Goal: Information Seeking & Learning: Check status

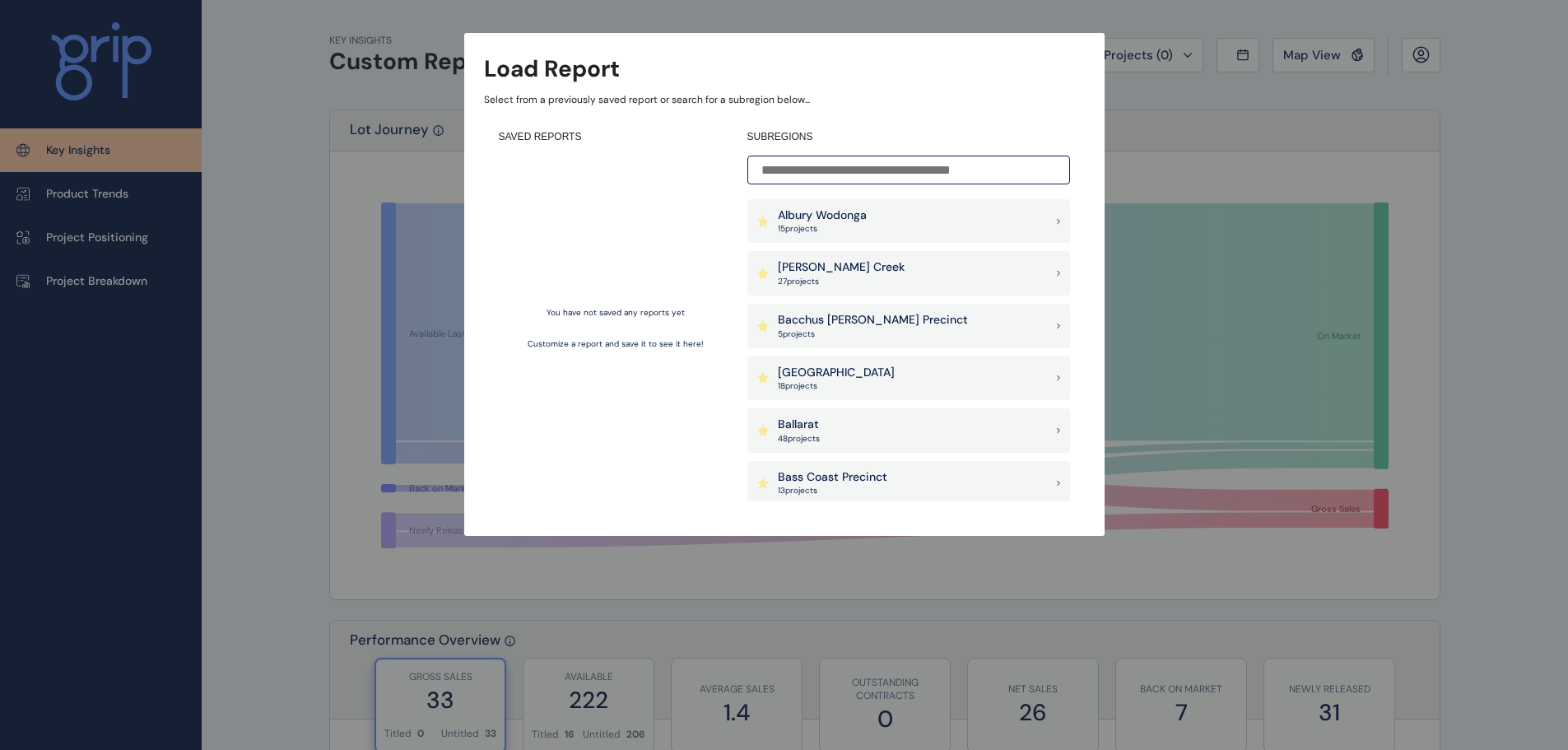
click at [860, 176] on input at bounding box center [909, 170] width 323 height 28
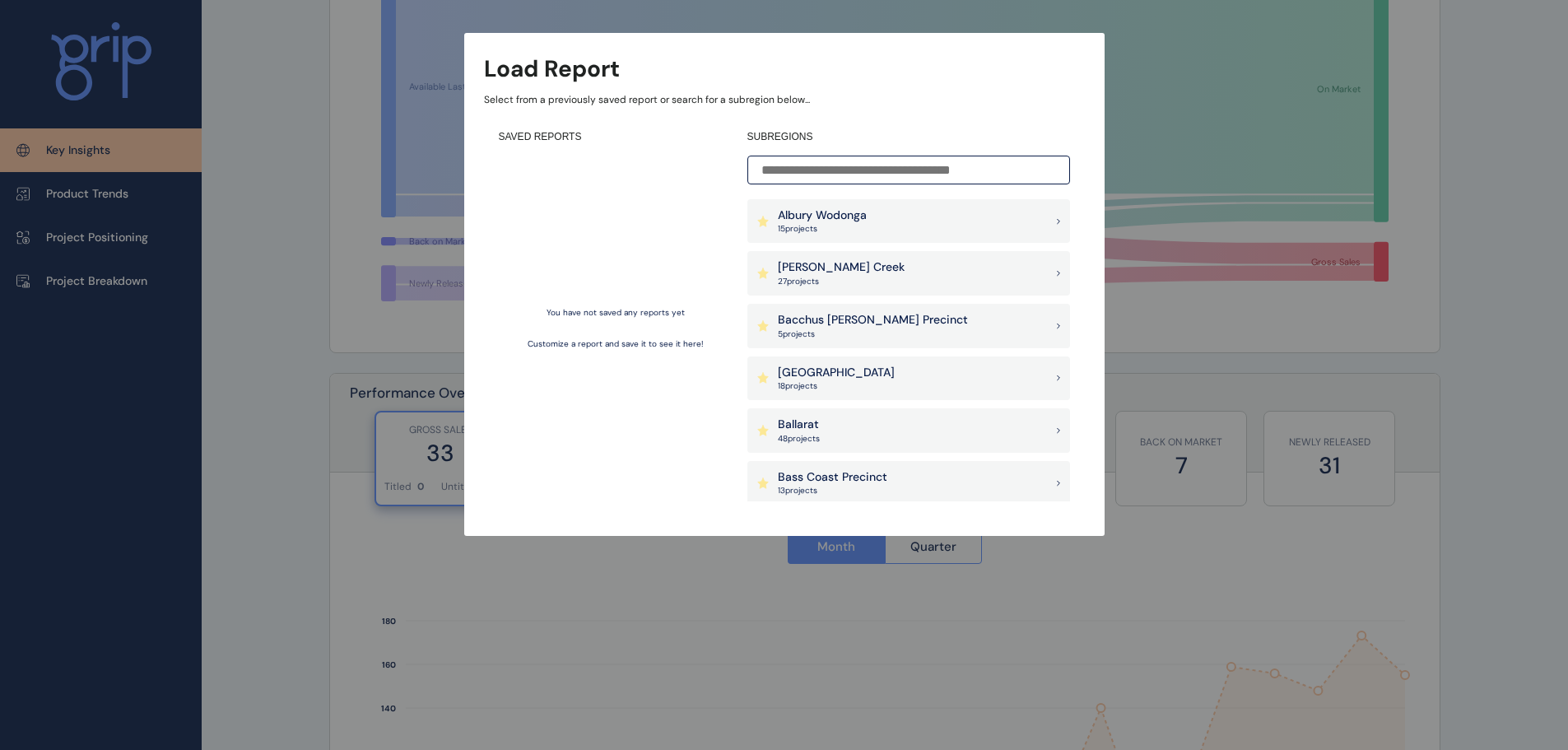
click at [855, 167] on input at bounding box center [909, 170] width 323 height 28
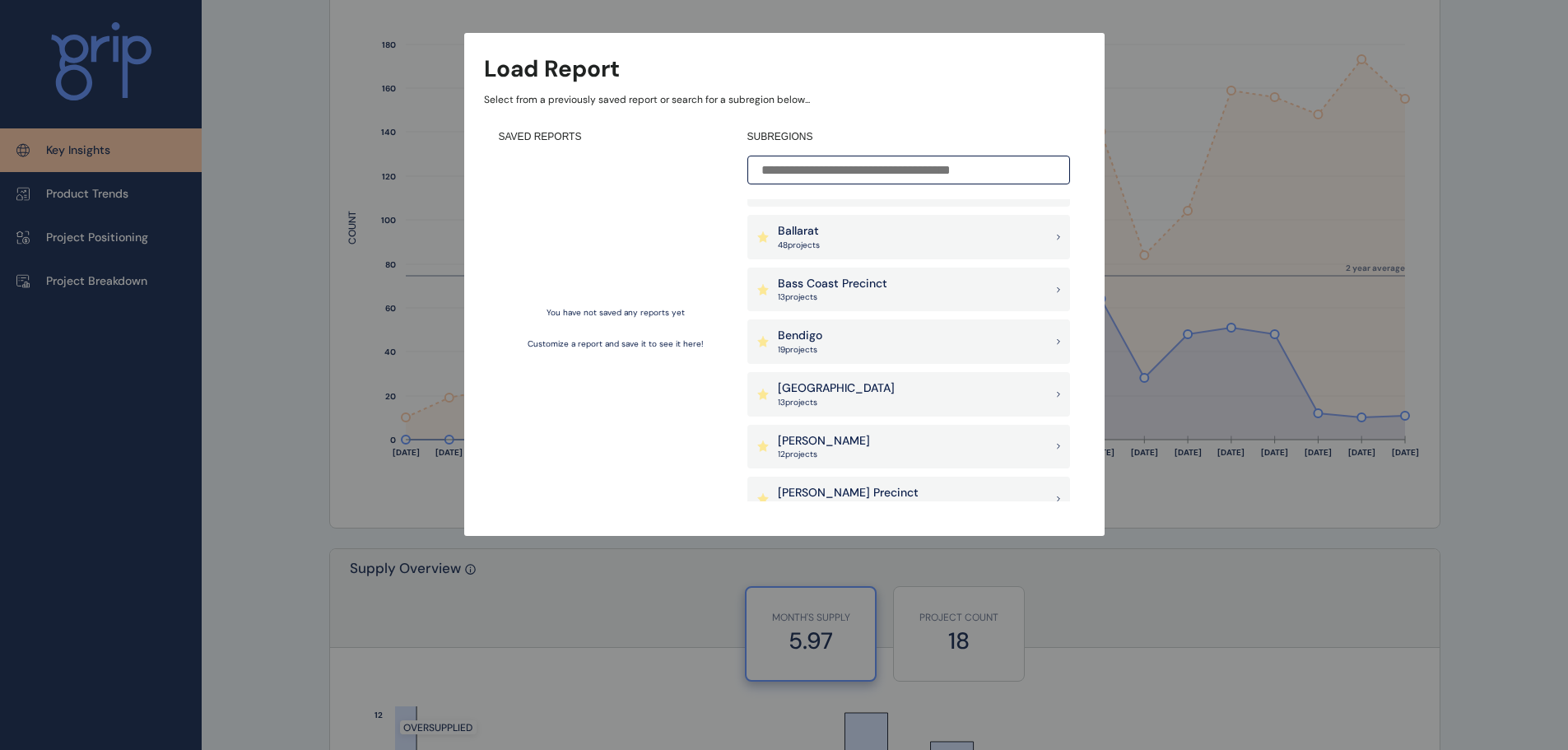
scroll to position [165, 0]
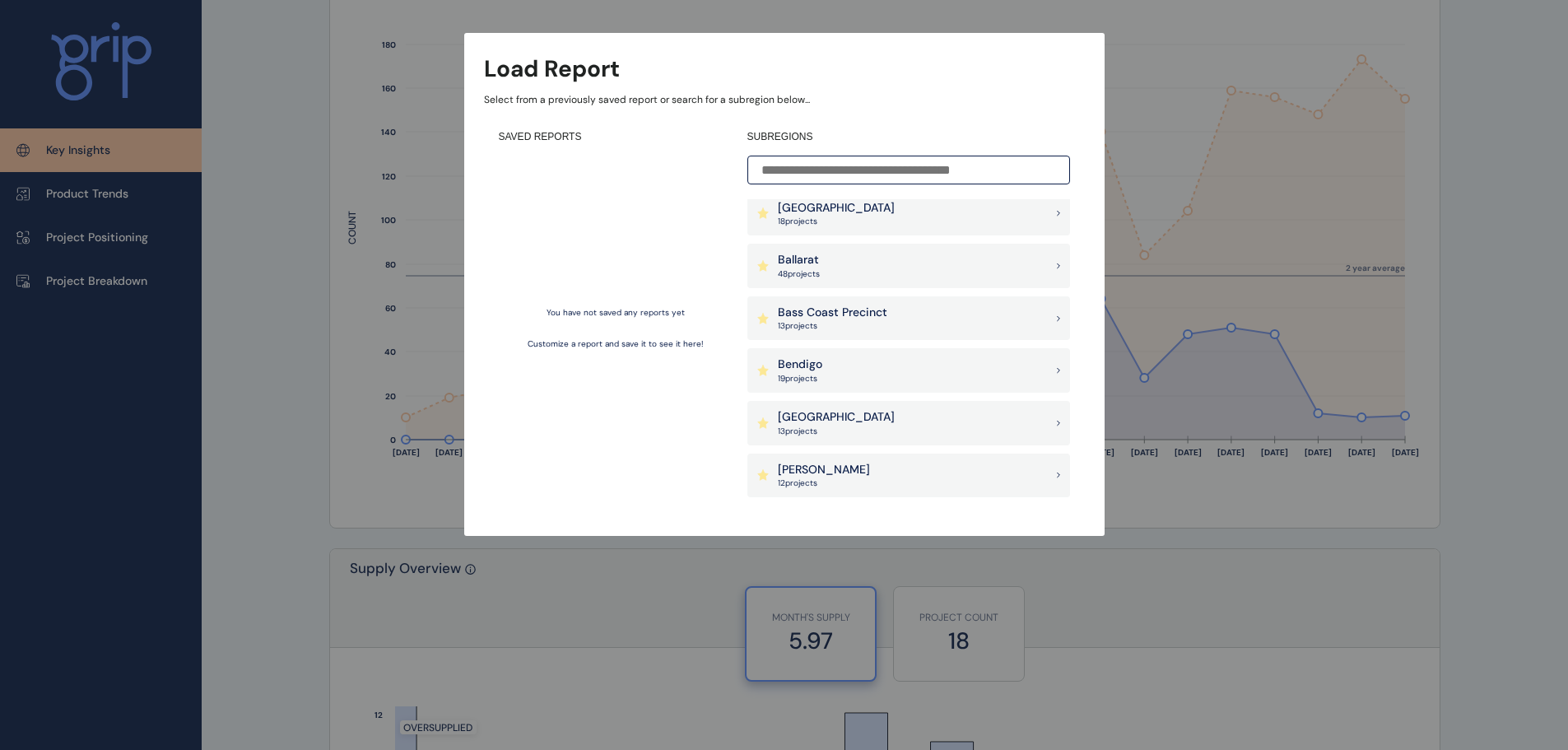
click at [822, 308] on p "Bass Coast Precinct" at bounding box center [832, 313] width 109 height 16
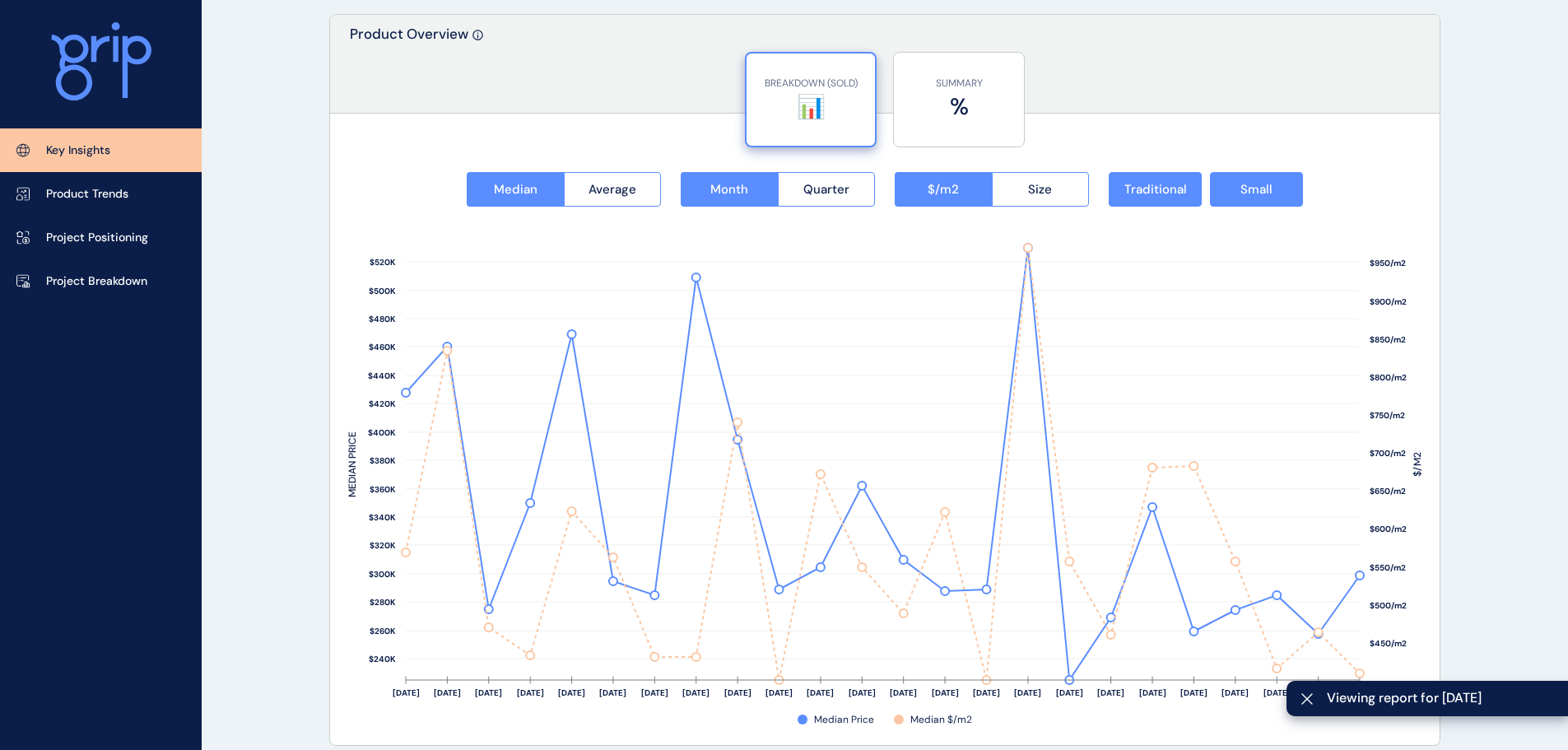
scroll to position [2059, 0]
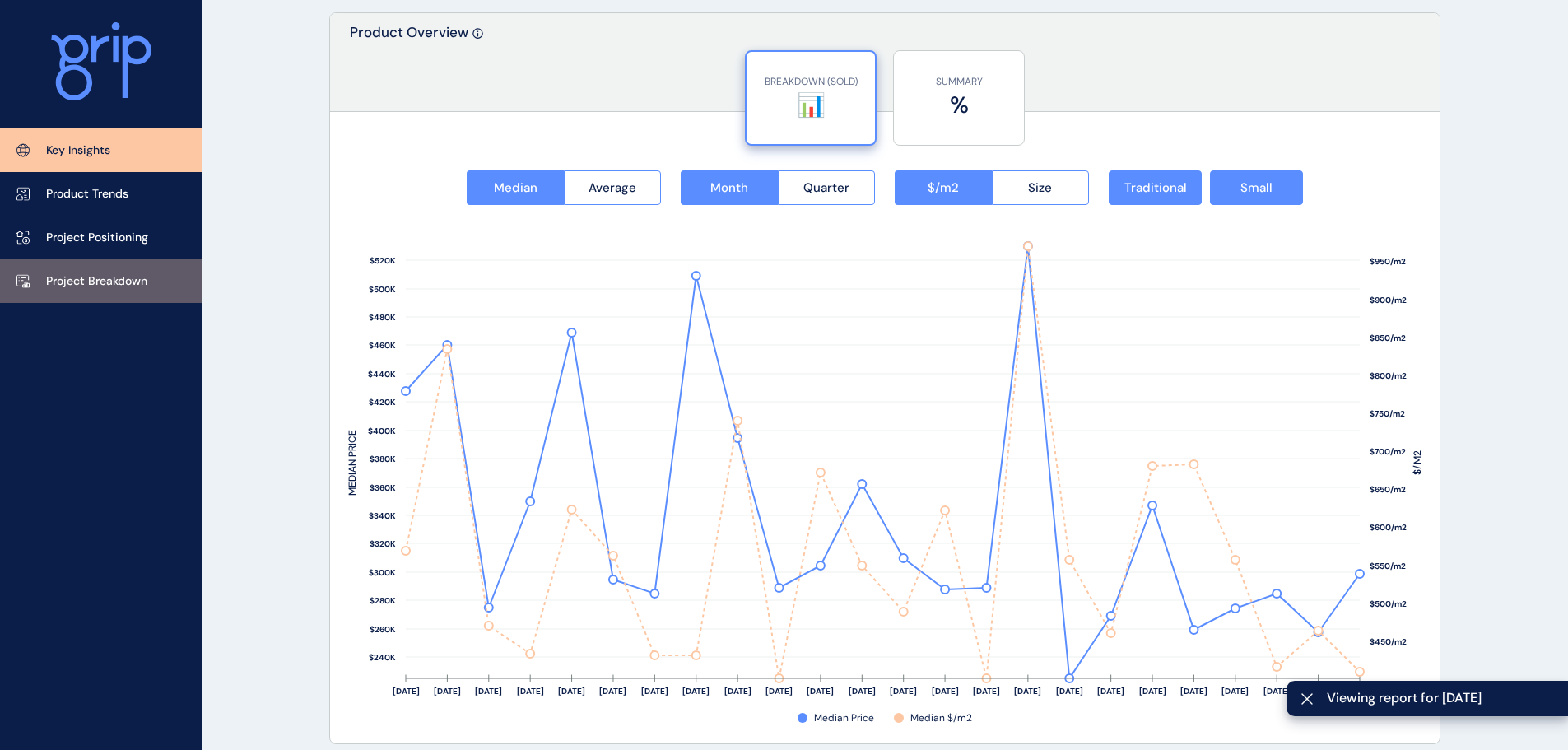
click at [59, 274] on p "Project Breakdown" at bounding box center [97, 281] width 102 height 16
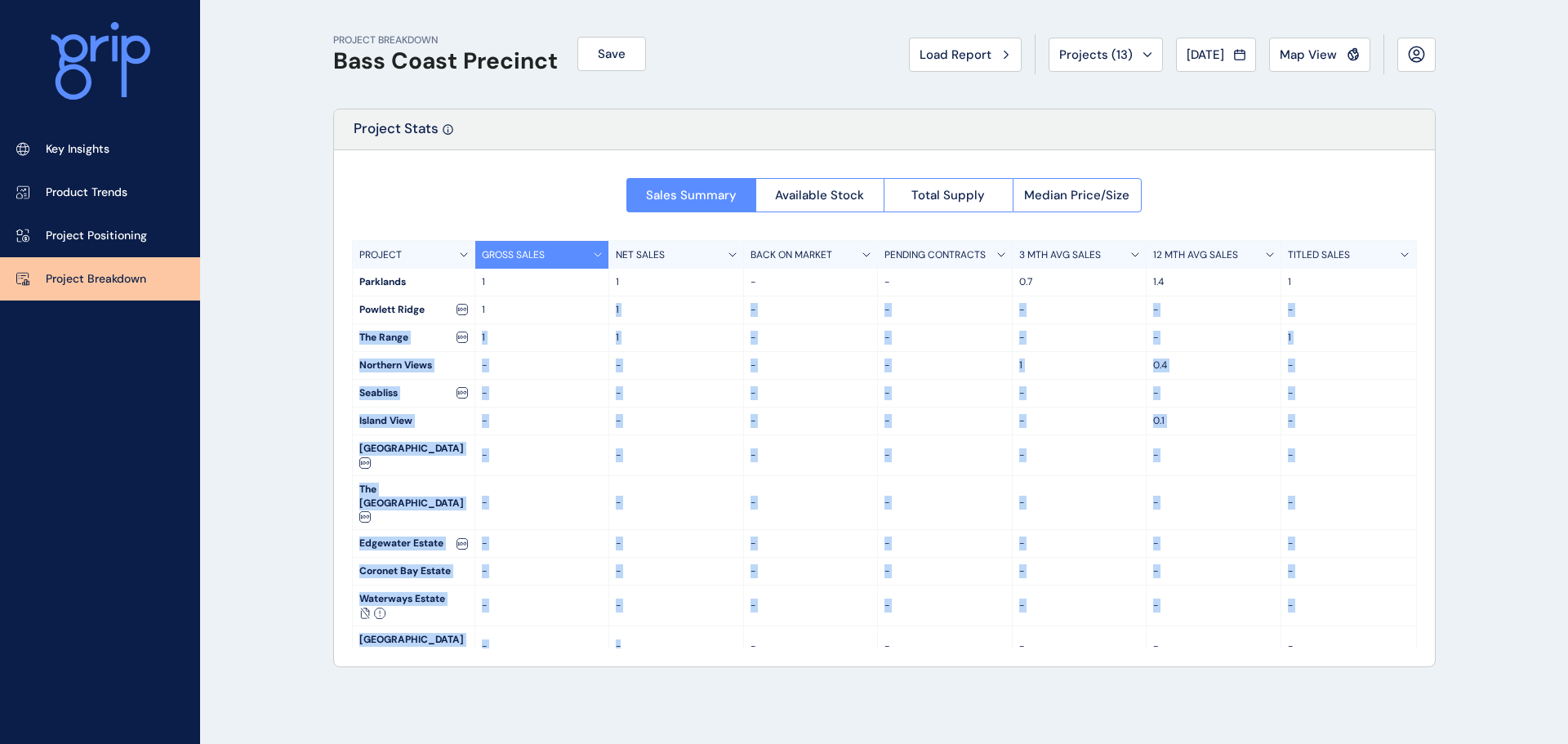
drag, startPoint x: 570, startPoint y: 311, endPoint x: 694, endPoint y: 609, distance: 322.8
click at [694, 609] on div "PROJECT GROSS SALES NET SALES BACK ON MARKET PENDING CONTRACTS 3 MTH AVG SALES …" at bounding box center [885, 445] width 1065 height 409
click at [692, 640] on p "-" at bounding box center [675, 647] width 121 height 14
drag, startPoint x: 692, startPoint y: 606, endPoint x: 683, endPoint y: 403, distance: 203.2
click at [683, 403] on div "PROJECT GROSS SALES NET SALES BACK ON MARKET PENDING CONTRACTS 3 MTH AVG SALES …" at bounding box center [885, 445] width 1065 height 409
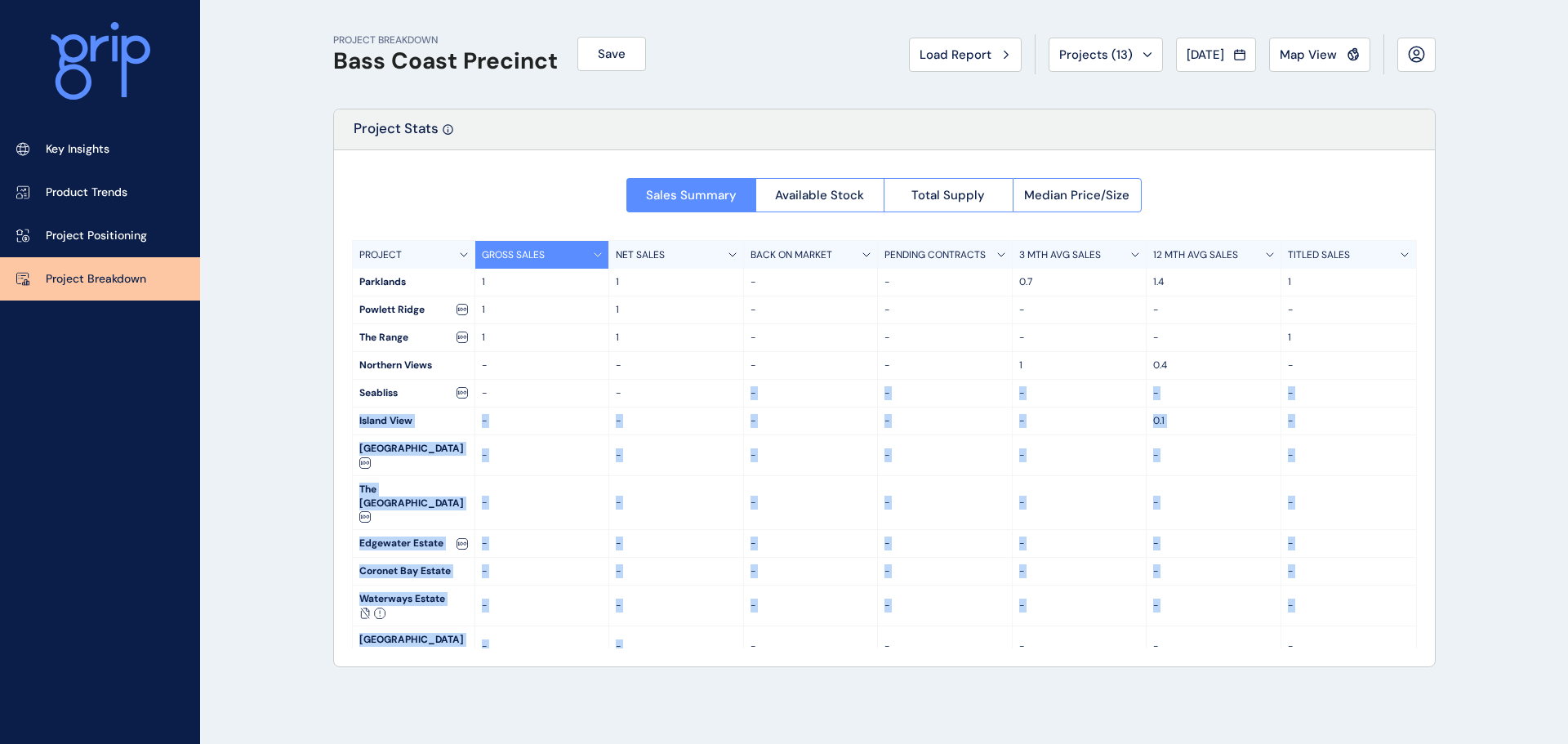
click at [683, 383] on div "-" at bounding box center [677, 393] width 135 height 27
drag, startPoint x: 683, startPoint y: 382, endPoint x: 775, endPoint y: 630, distance: 264.5
click at [775, 630] on div "Sales Summary Available Stock Total Supply Median Price/Size PROJECT GROSS SALE…" at bounding box center [885, 409] width 1101 height 517
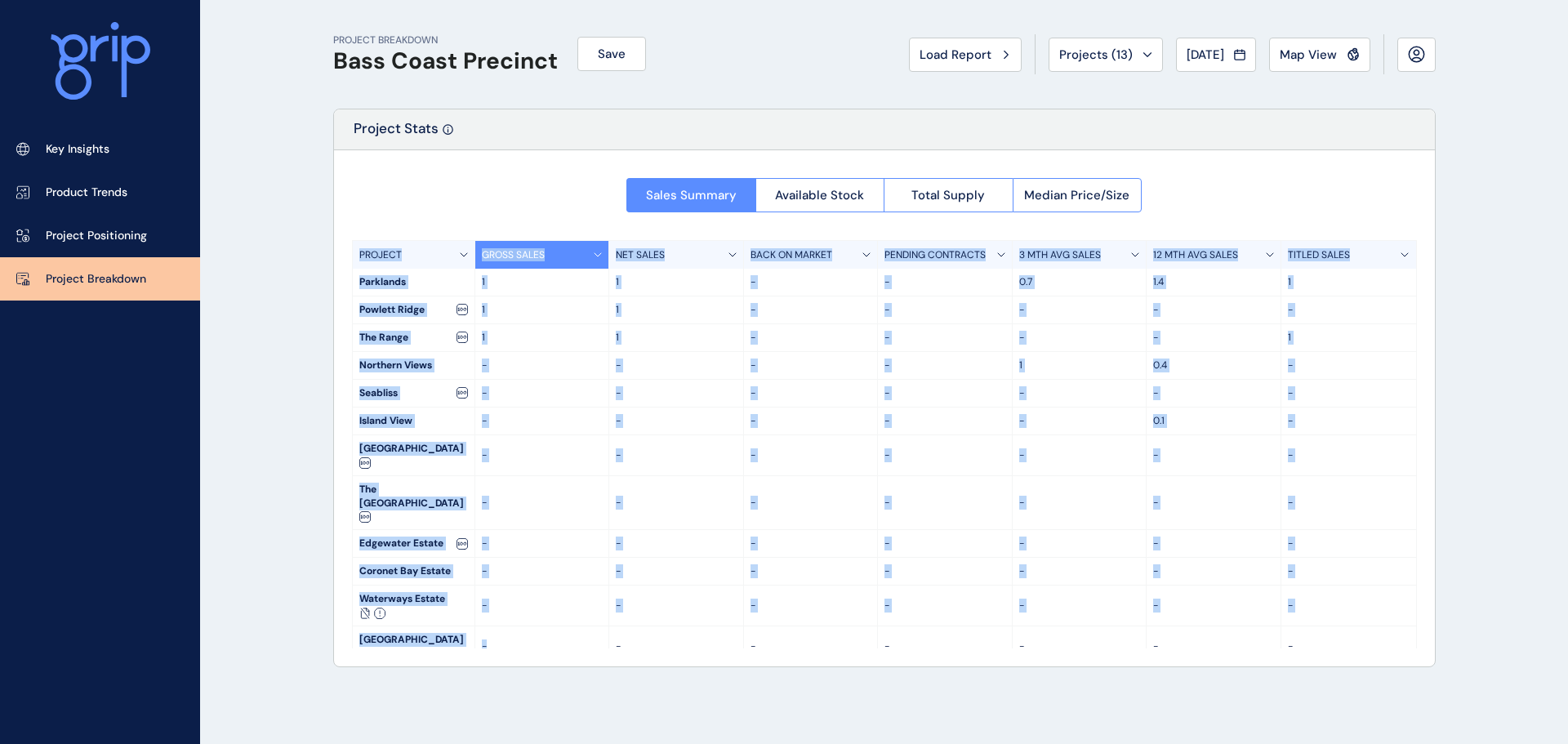
drag, startPoint x: 351, startPoint y: 248, endPoint x: 518, endPoint y: 667, distance: 451.1
click at [518, 667] on div "PROJECT BREAKDOWN Bass Coast Precinct Save Load Report Projects ( 13 ) [DATE] 2…" at bounding box center [885, 372] width 1144 height 744
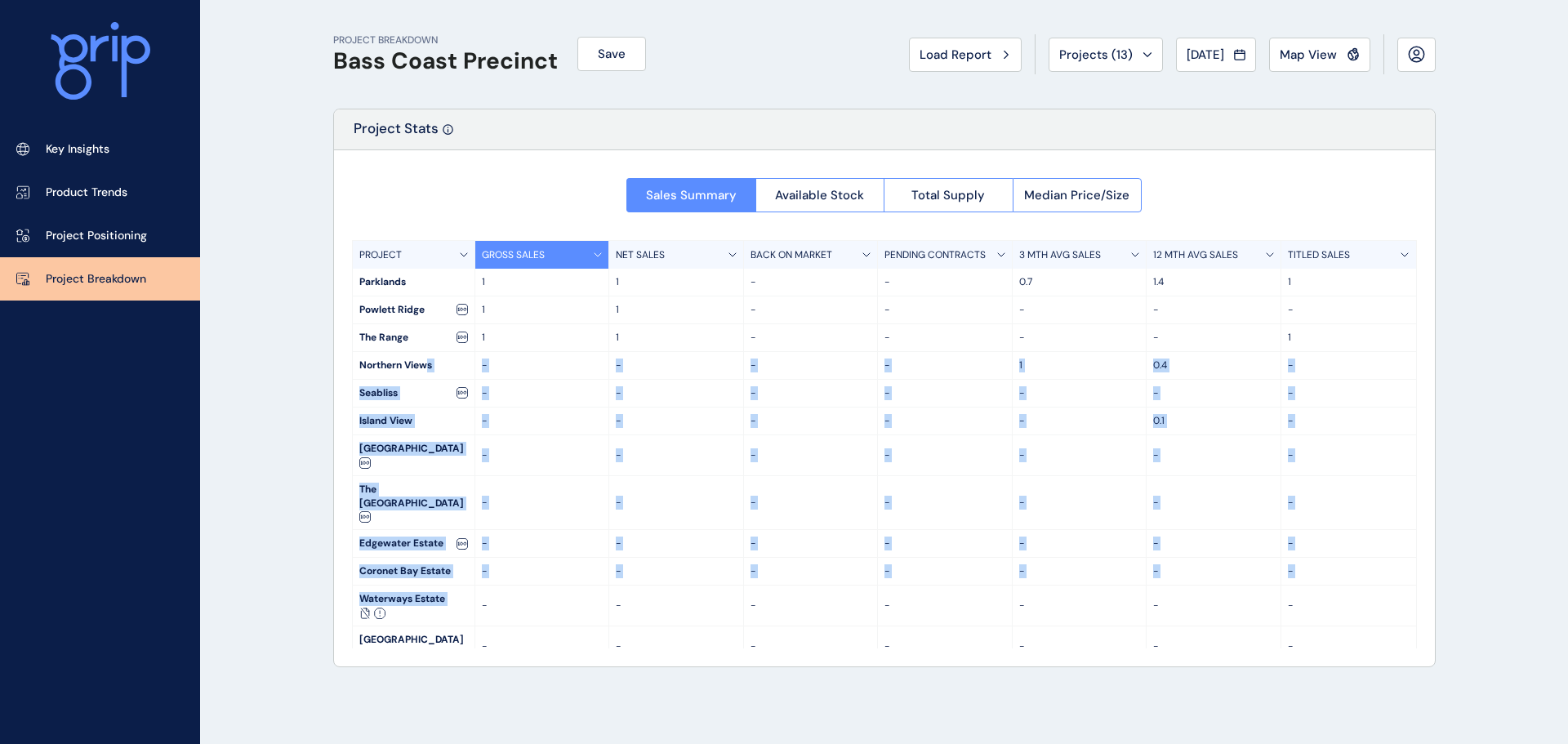
drag, startPoint x: 470, startPoint y: 517, endPoint x: 422, endPoint y: 374, distance: 150.8
click at [424, 376] on div "PROJECT GROSS SALES NET SALES BACK ON MARKET PENDING CONTRACTS 3 MTH AVG SALES …" at bounding box center [885, 445] width 1065 height 409
click at [421, 372] on div "Northern Views" at bounding box center [414, 366] width 121 height 27
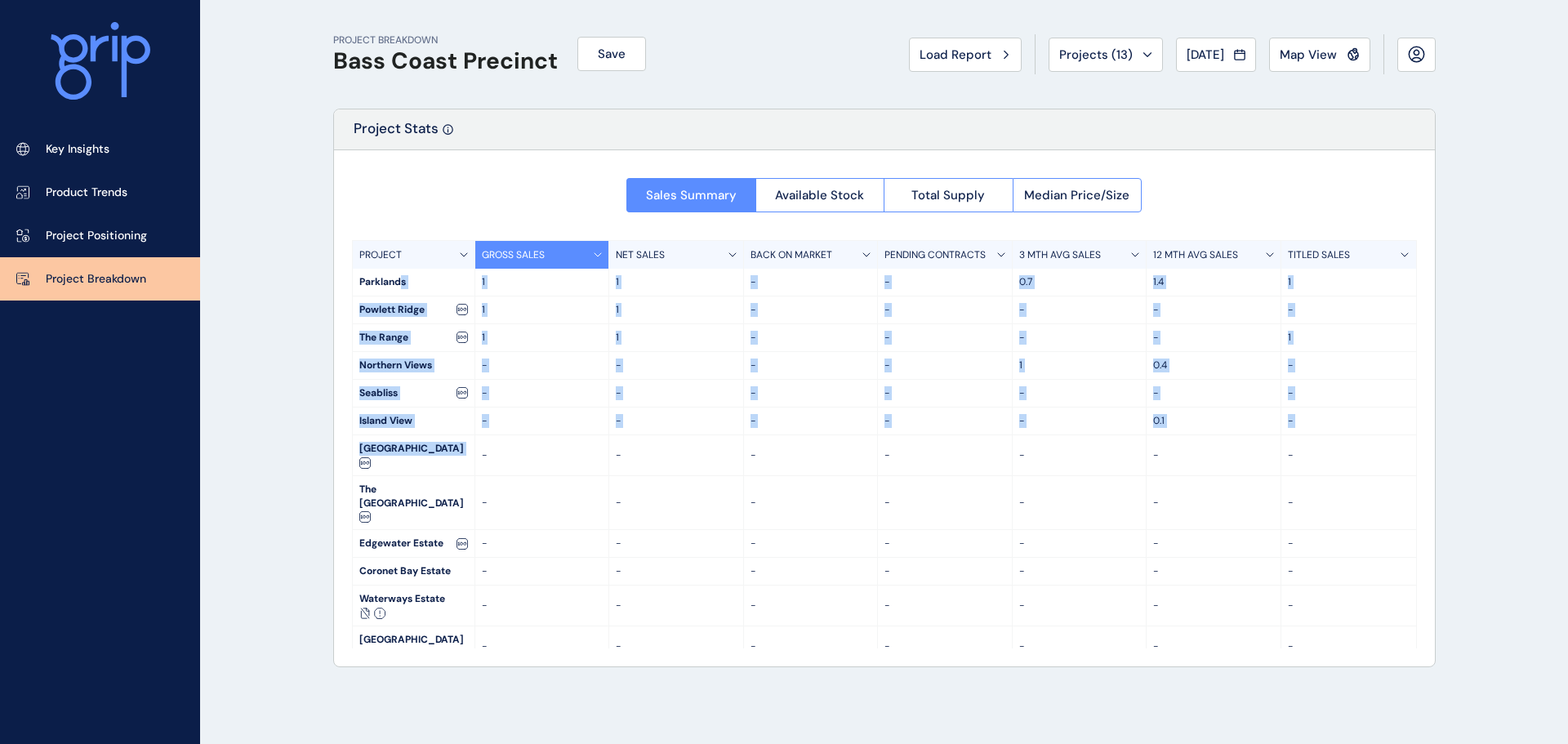
click at [477, 527] on body "Key Insights Product Trends Project Positioning Project Breakdown PROJECT BREAK…" at bounding box center [784, 372] width 1568 height 744
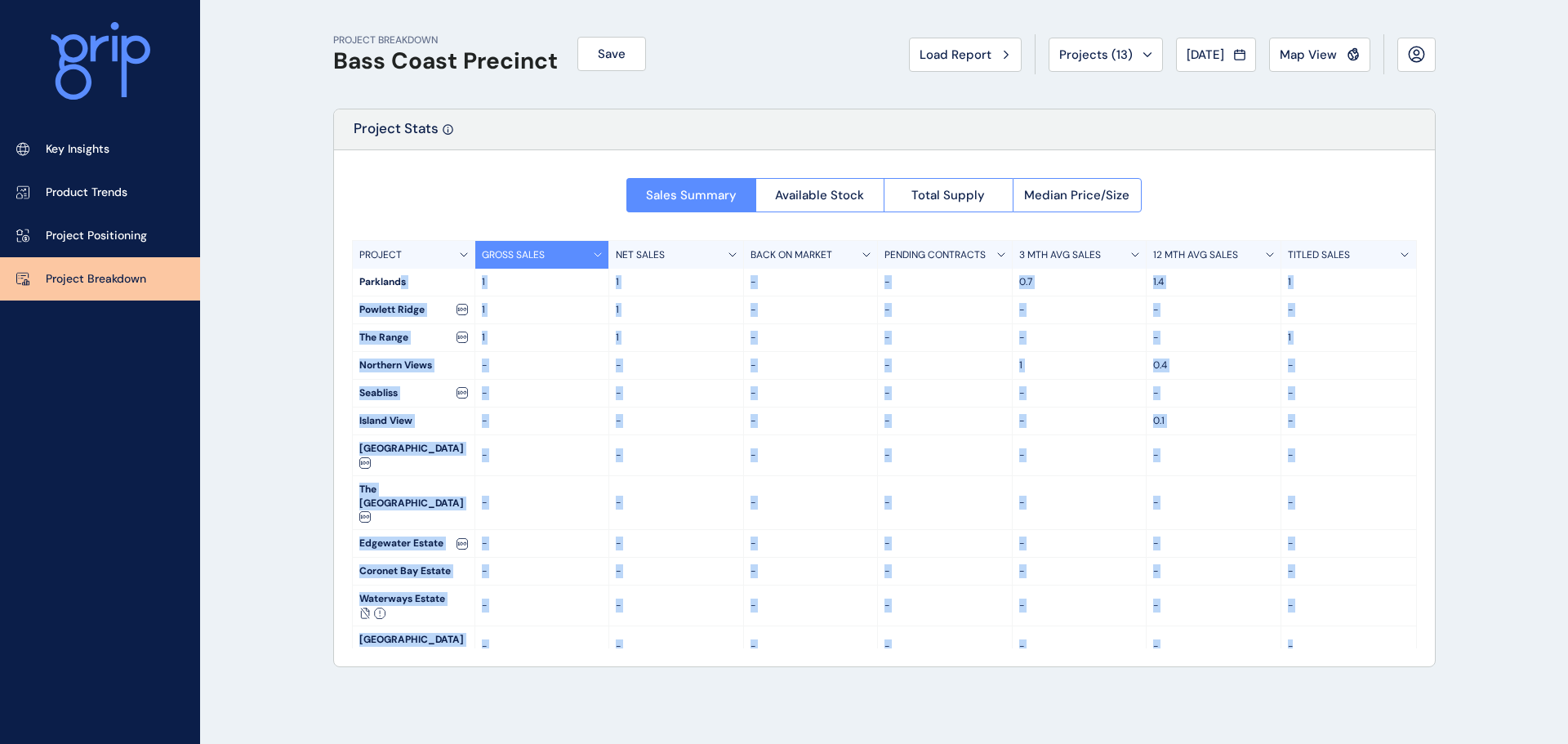
click at [477, 527] on div "Tail Ending/Small Project This project has less than 100 lots remaining, either…" at bounding box center [669, 558] width 425 height 90
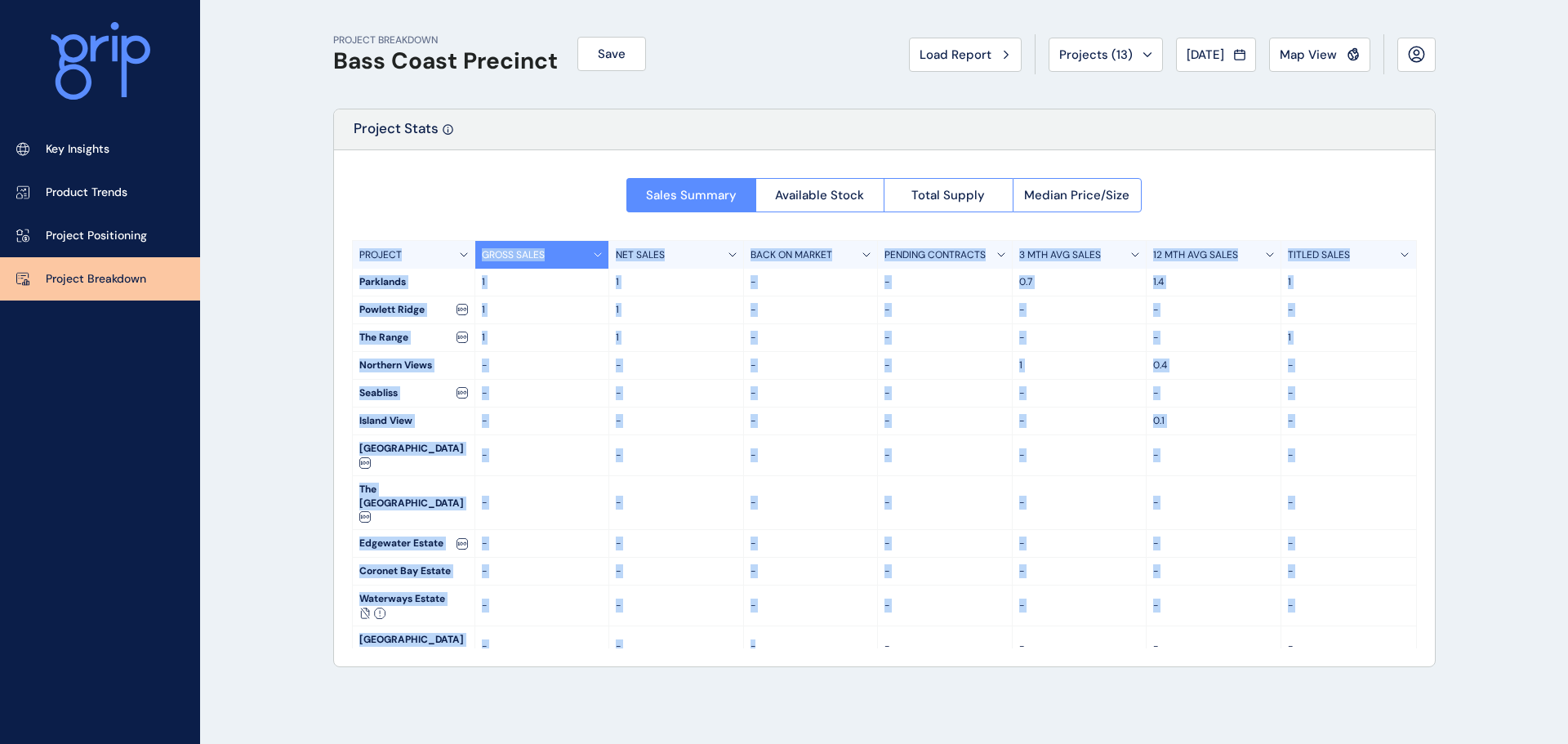
drag, startPoint x: 390, startPoint y: 176, endPoint x: 878, endPoint y: 717, distance: 728.6
click at [878, 717] on div "PROJECT BREAKDOWN Bass Coast Precinct Save Load Report Projects ( 13 ) [DATE] 2…" at bounding box center [885, 372] width 1144 height 744
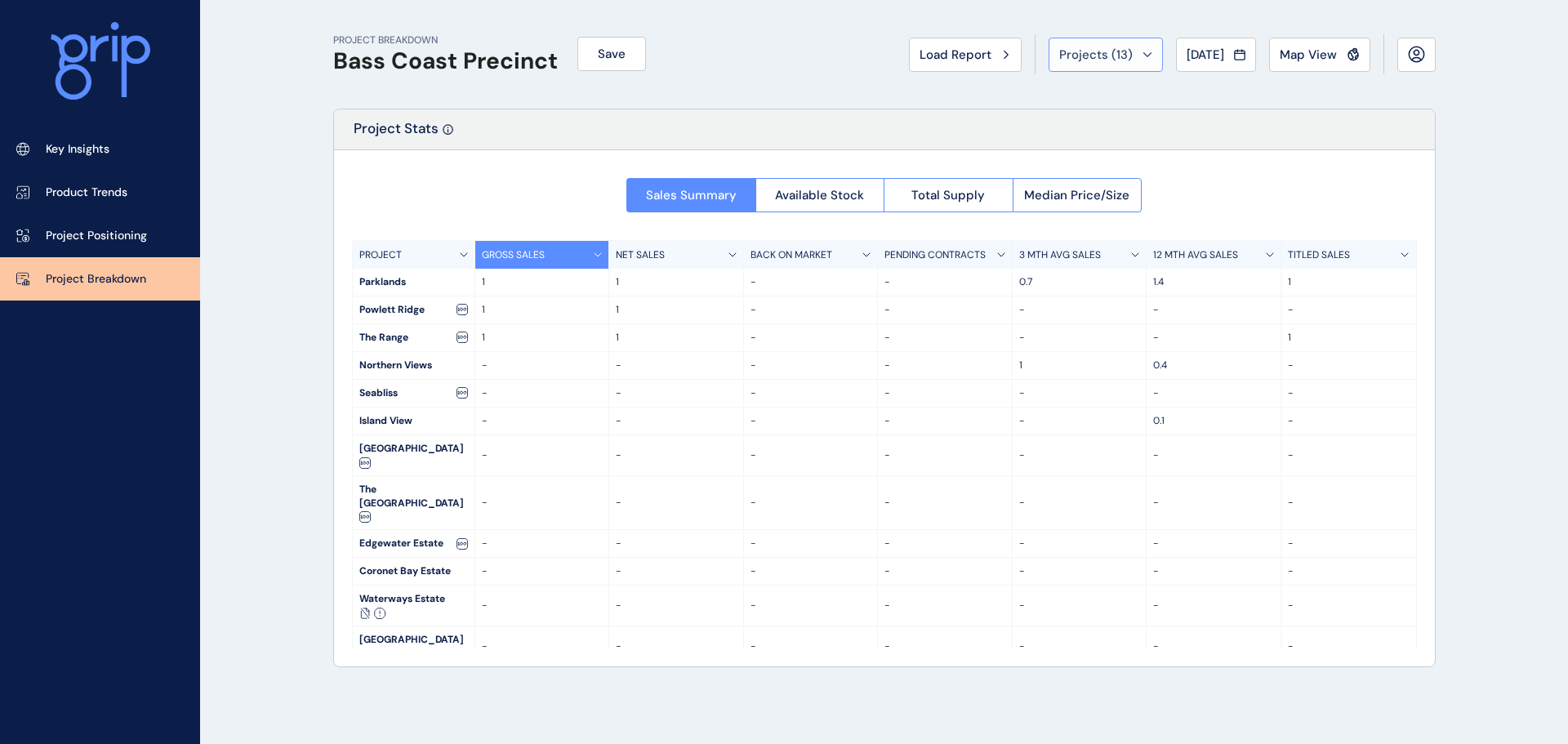
click at [1059, 51] on span "Projects ( 13 )" at bounding box center [1096, 54] width 74 height 16
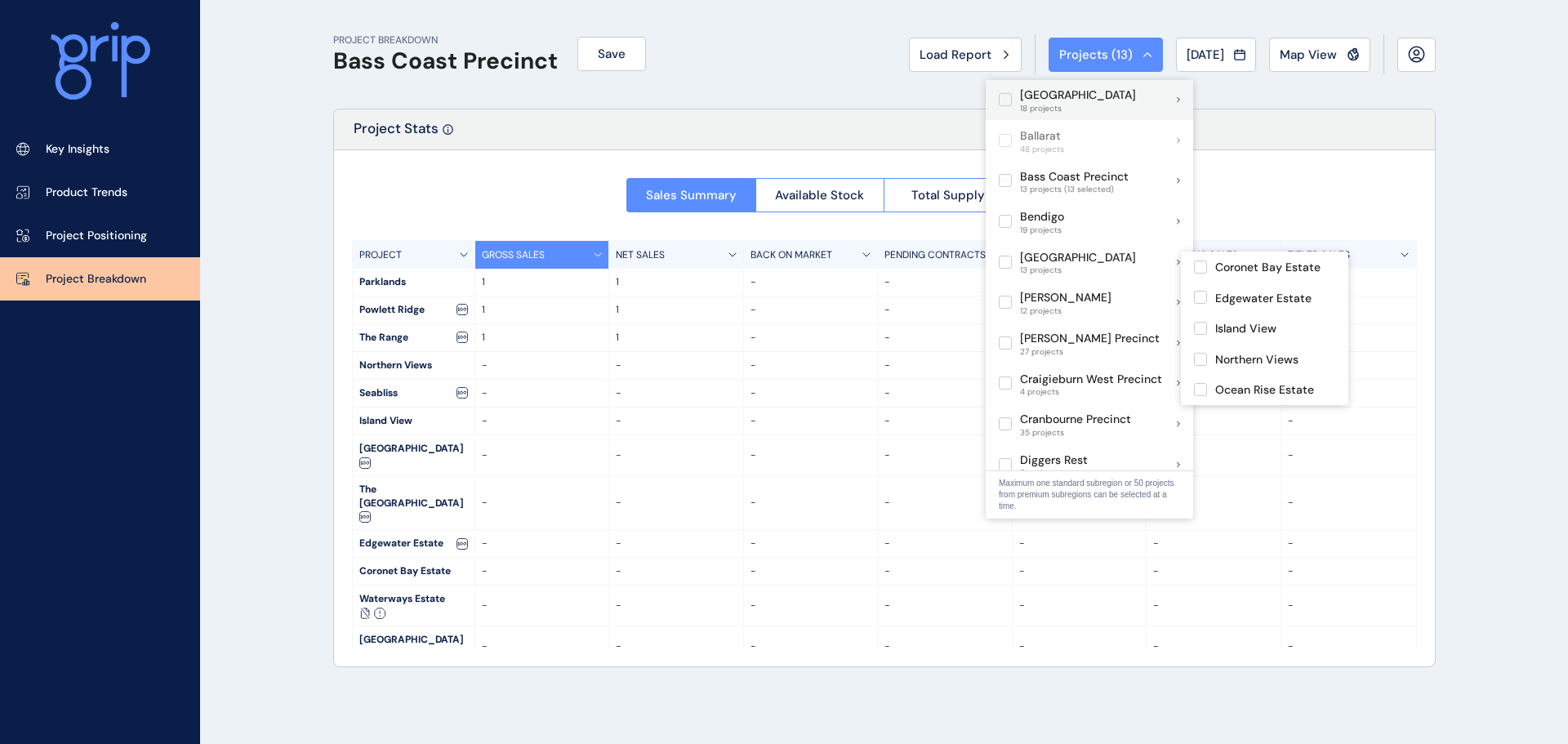
scroll to position [163, 0]
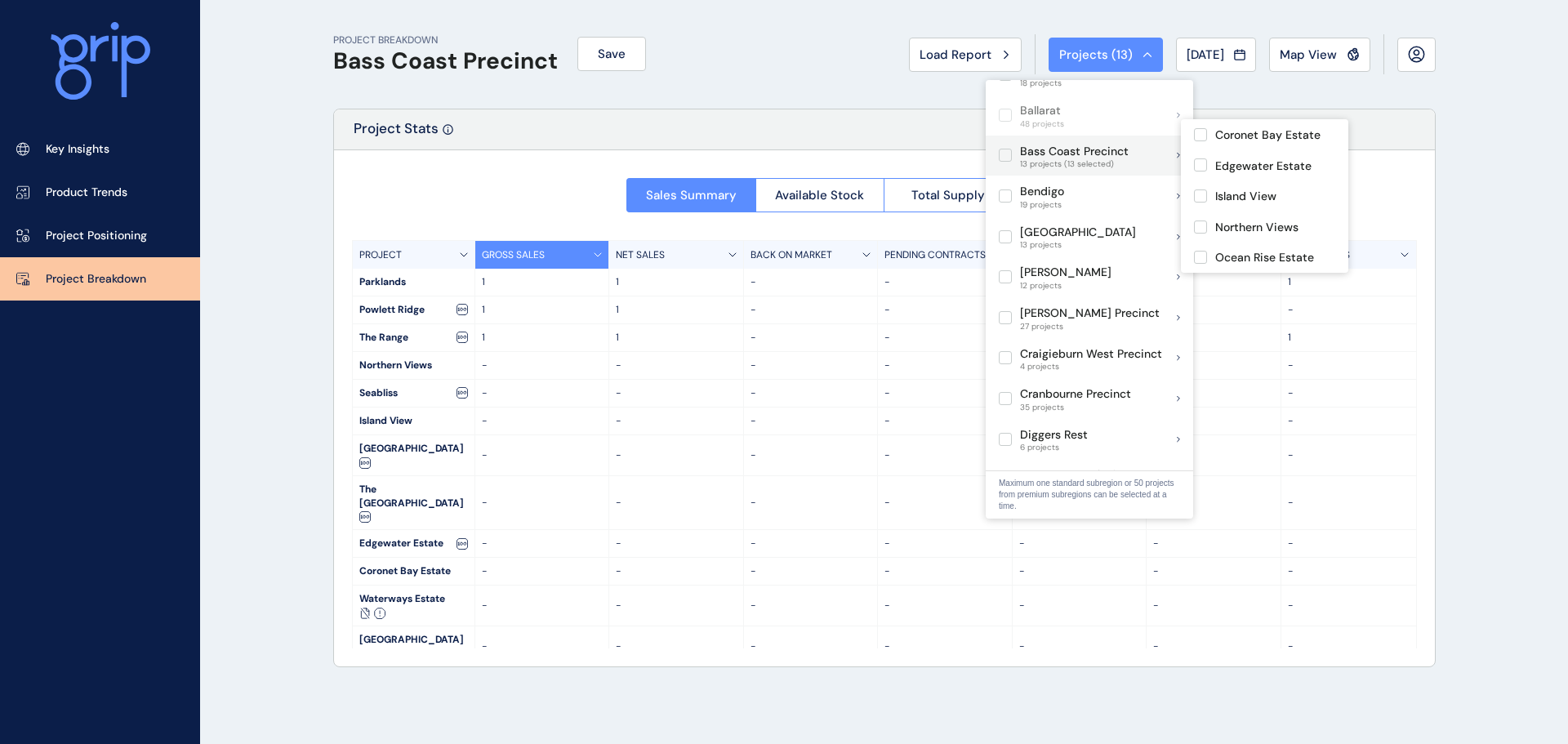
click at [1005, 149] on label at bounding box center [1005, 155] width 13 height 13
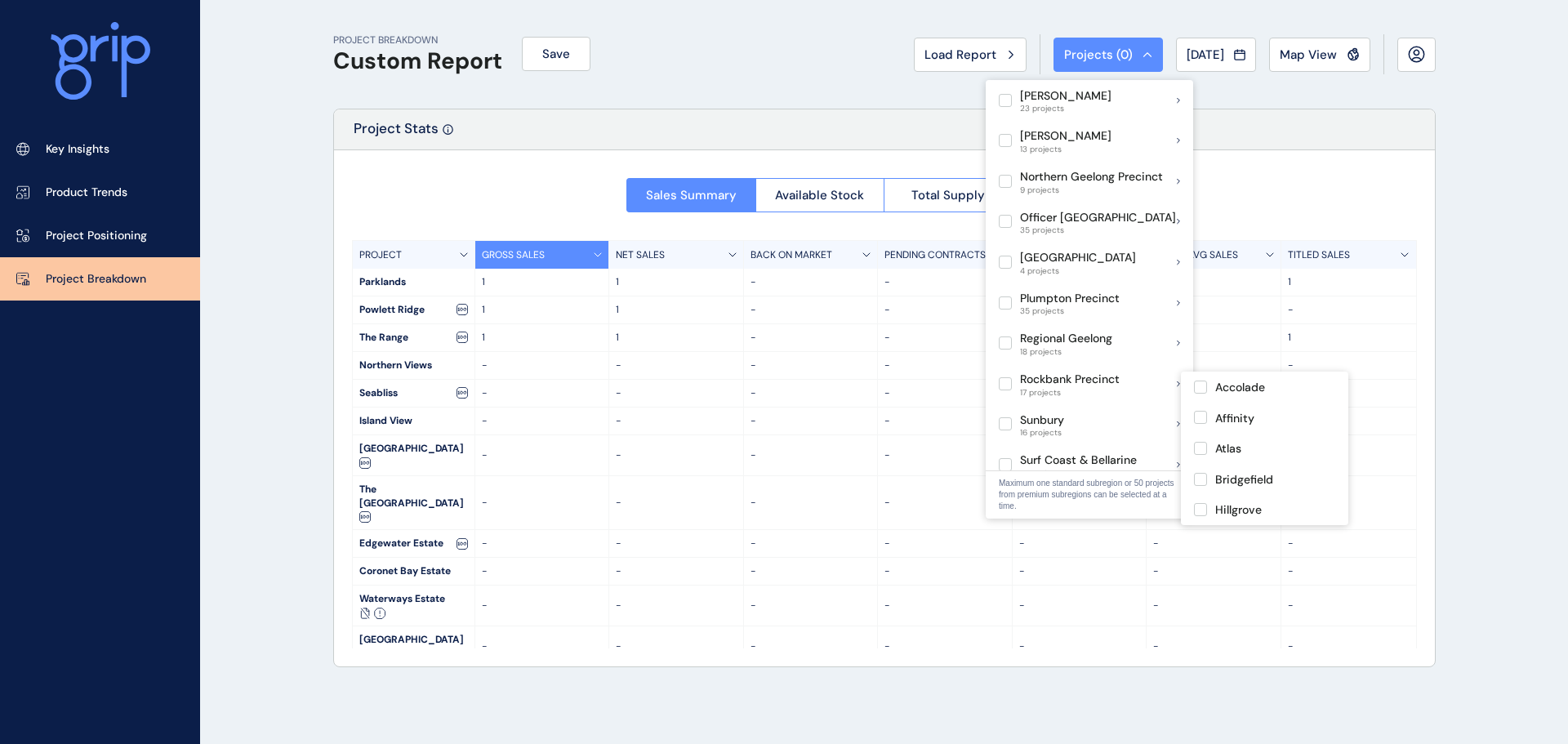
scroll to position [981, 0]
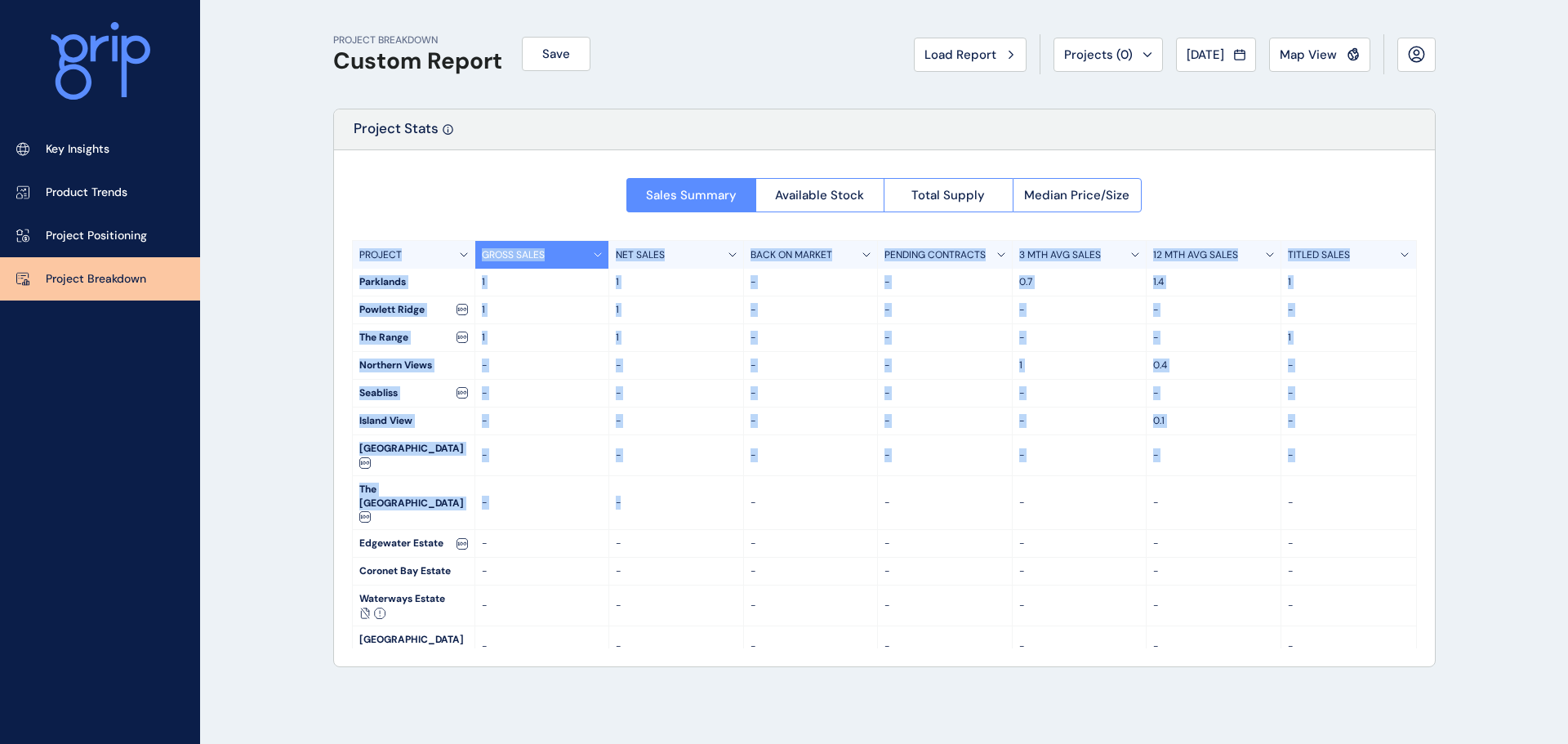
drag, startPoint x: 557, startPoint y: 140, endPoint x: 658, endPoint y: 477, distance: 351.8
click at [658, 477] on div "Project Stats Sales Summary Available Stock Total Supply Median Price/Size PROJ…" at bounding box center [885, 388] width 1103 height 559
click at [658, 496] on p "-" at bounding box center [675, 503] width 121 height 14
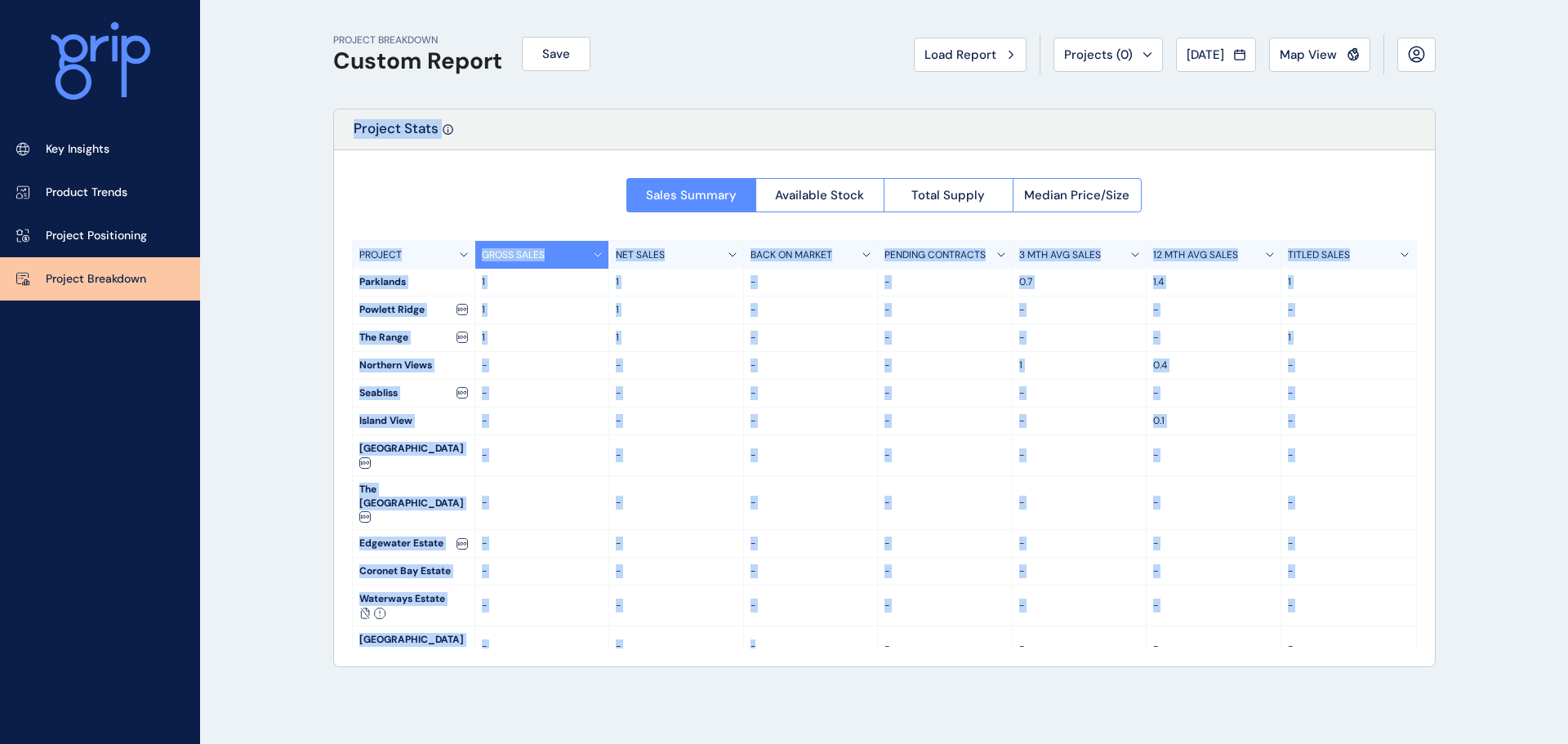
drag, startPoint x: 841, startPoint y: 357, endPoint x: 857, endPoint y: 739, distance: 382.3
click at [857, 739] on div "PROJECT BREAKDOWN Custom Report Save Load Report Projects ( 0 ) [DATE] 2025 < >…" at bounding box center [885, 372] width 1144 height 744
click at [813, 677] on div "PROJECT BREAKDOWN Custom Report Save Load Report Projects ( 0 ) [DATE] 2025 < >…" at bounding box center [885, 372] width 1144 height 744
click at [816, 677] on div "PROJECT BREAKDOWN Custom Report Save Load Report Projects ( 0 ) [DATE] 2025 < >…" at bounding box center [885, 372] width 1144 height 744
drag, startPoint x: 610, startPoint y: 134, endPoint x: 672, endPoint y: 516, distance: 387.0
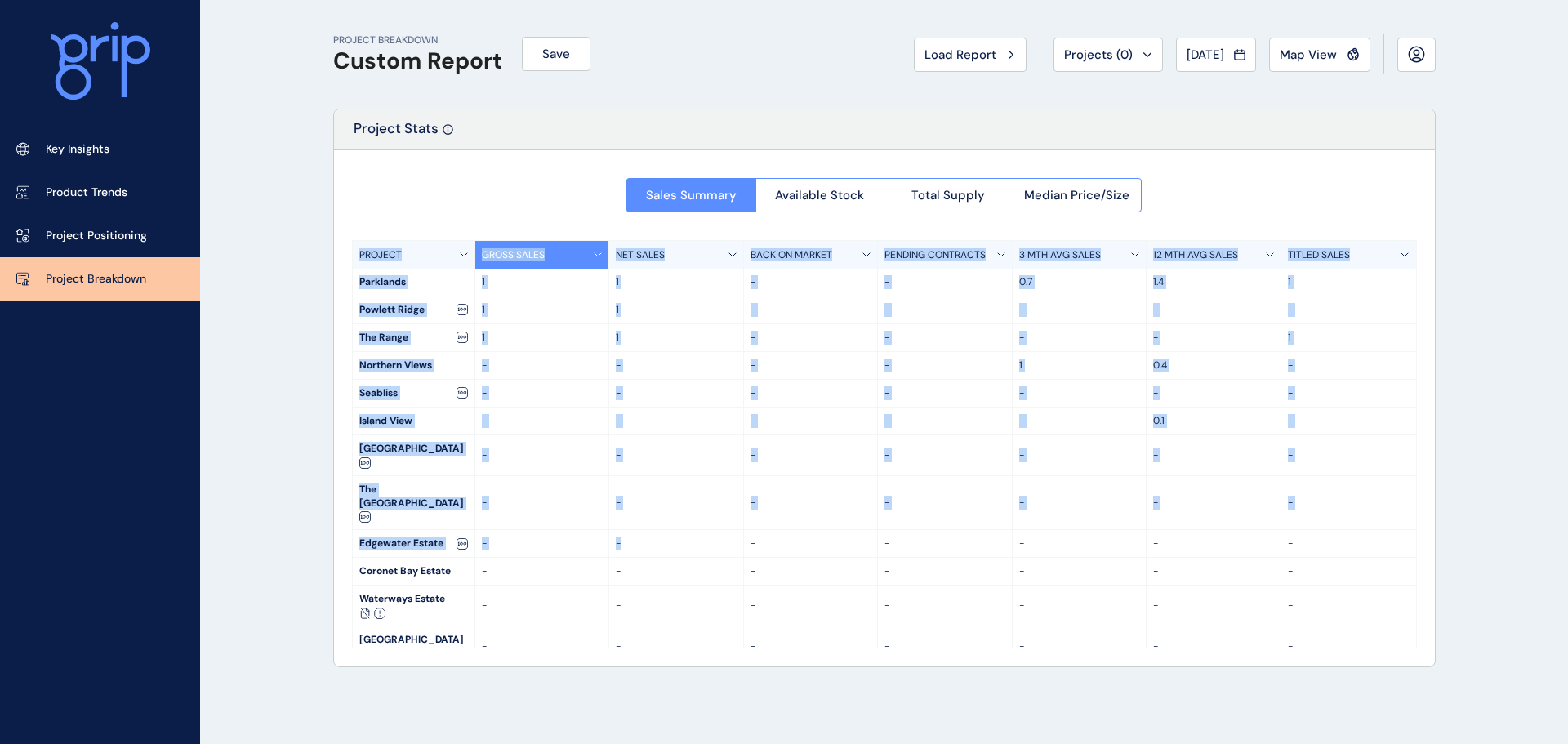
click at [672, 515] on div "Project Stats Sales Summary Available Stock Total Supply Median Price/Size PROJ…" at bounding box center [885, 388] width 1103 height 559
click at [672, 530] on div "-" at bounding box center [677, 544] width 135 height 27
drag, startPoint x: 569, startPoint y: 256, endPoint x: 712, endPoint y: 600, distance: 372.5
click at [712, 600] on div "PROJECT GROSS SALES NET SALES BACK ON MARKET PENDING CONTRACTS 3 MTH AVG SALES …" at bounding box center [885, 445] width 1065 height 409
click at [712, 640] on p "-" at bounding box center [675, 647] width 121 height 14
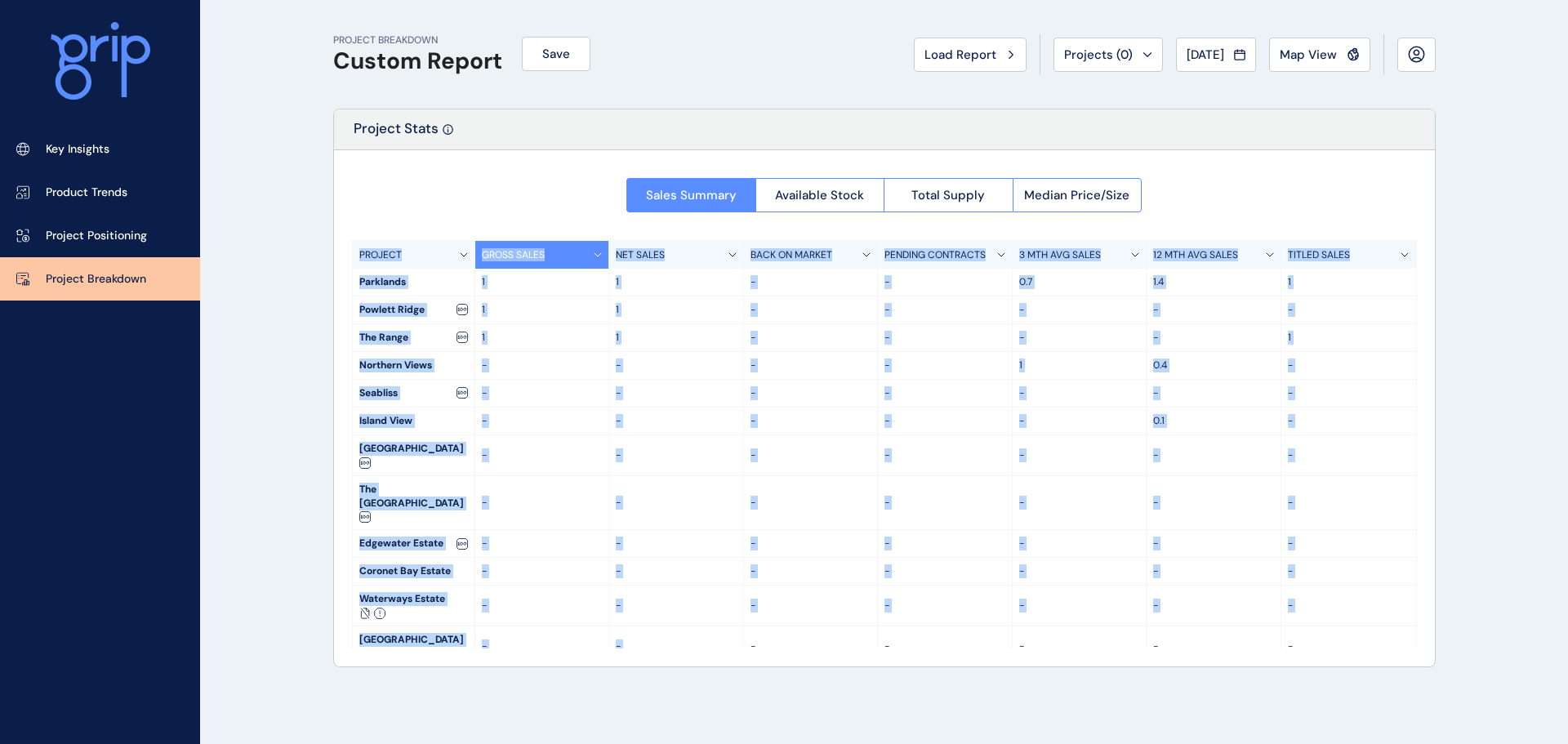
drag, startPoint x: 712, startPoint y: 600, endPoint x: 524, endPoint y: 102, distance: 532.3
click at [524, 102] on div "PROJECT BREAKDOWN Custom Report Save Load Report Projects ( 0 ) [DATE] 2025 < >…" at bounding box center [885, 372] width 1144 height 744
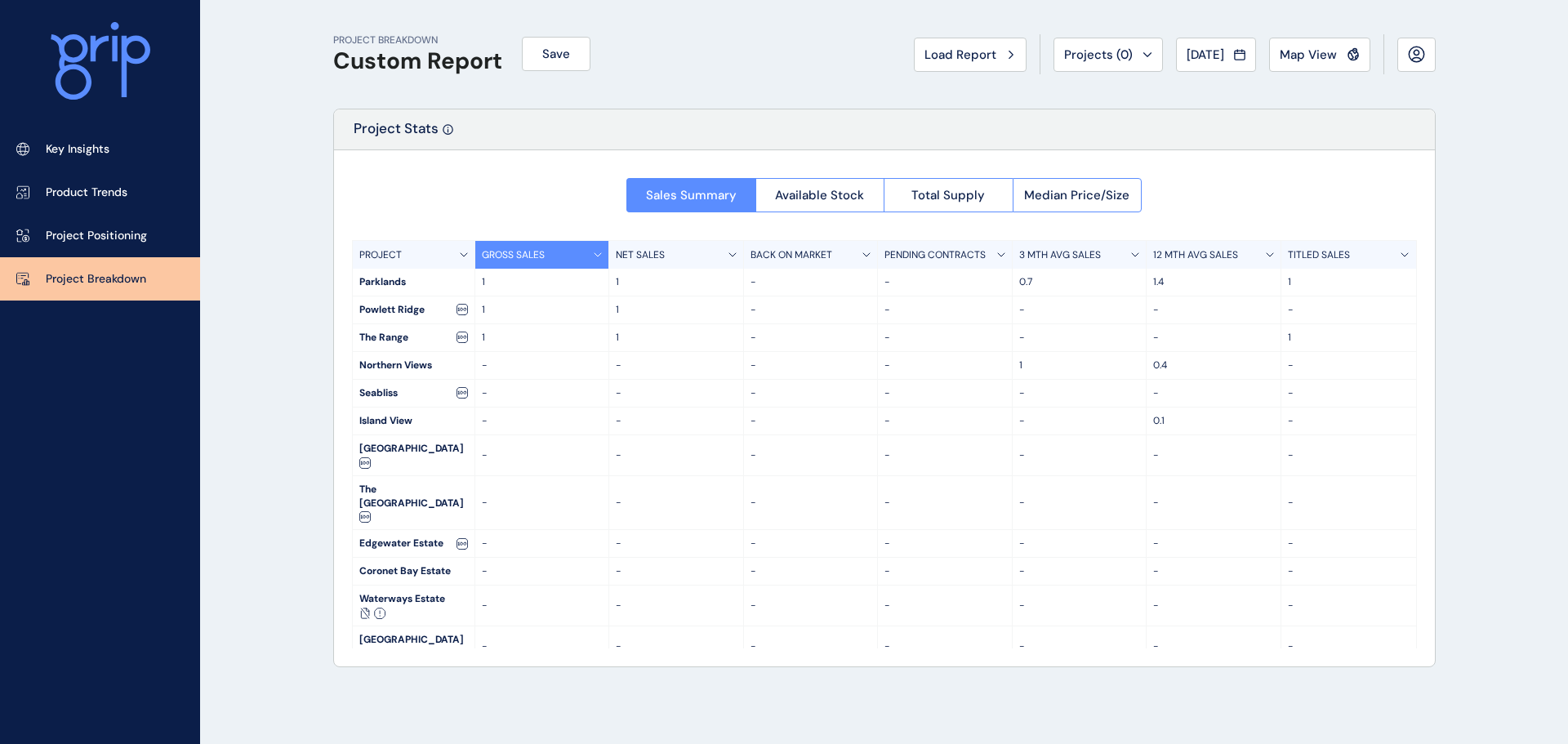
click at [524, 102] on div "PROJECT BREAKDOWN Custom Report Save Load Report Projects ( 0 ) [DATE] 2025 < >…" at bounding box center [885, 54] width 1103 height 109
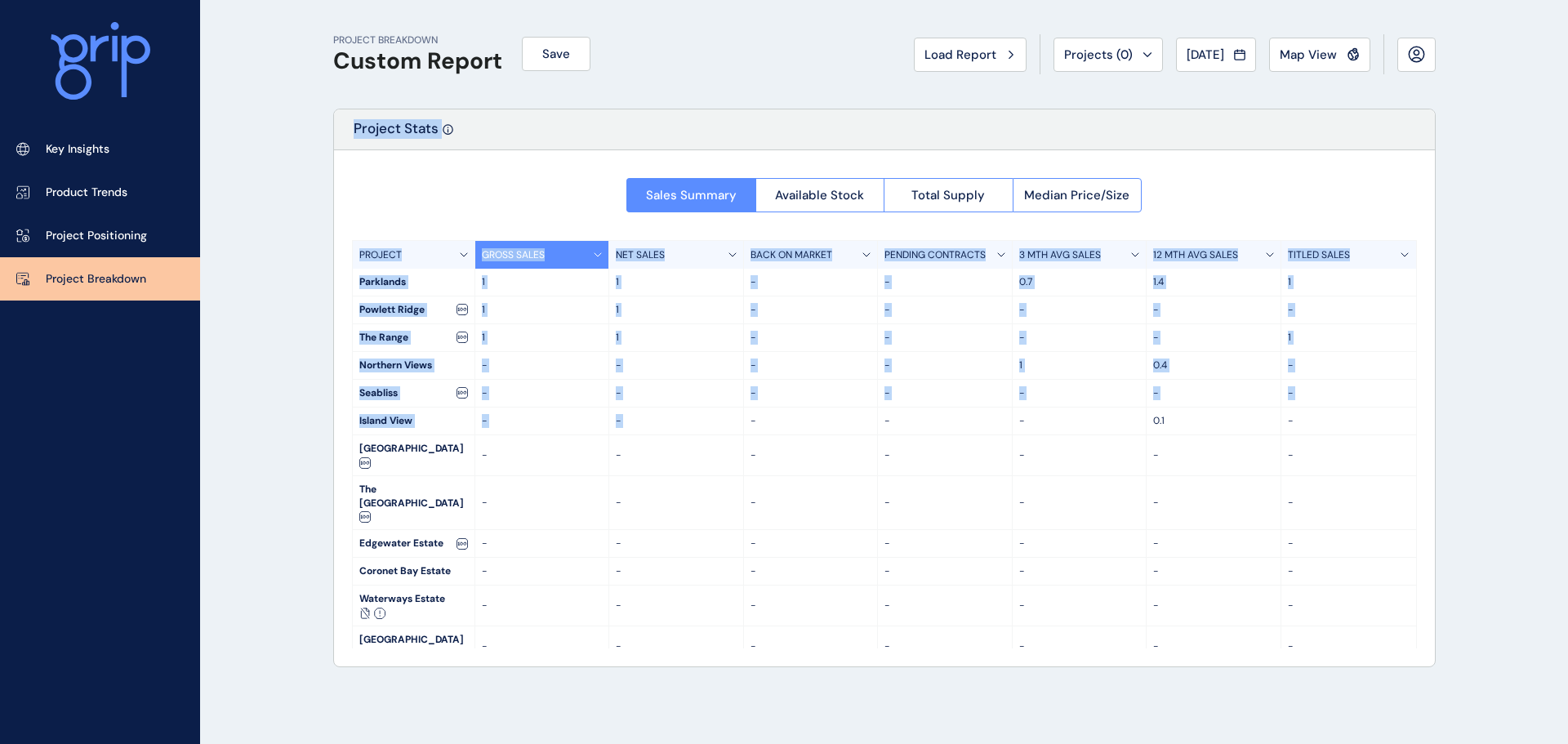
drag, startPoint x: 524, startPoint y: 102, endPoint x: 669, endPoint y: 456, distance: 382.5
click at [669, 455] on div "PROJECT BREAKDOWN Custom Report Save Load Report Projects ( 0 ) [DATE] 2025 < >…" at bounding box center [885, 372] width 1144 height 744
click at [669, 456] on div "-" at bounding box center [677, 455] width 135 height 40
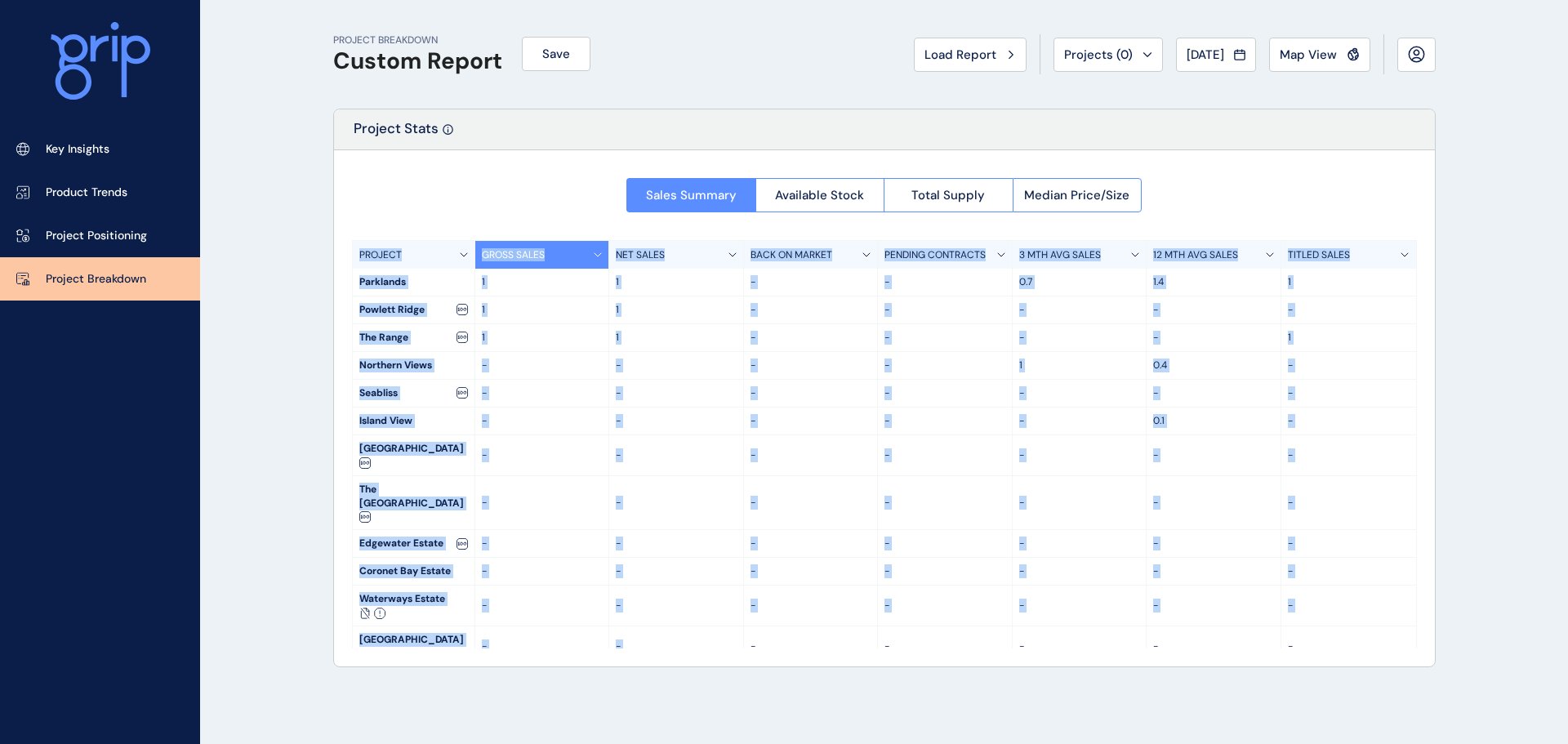
click at [743, 613] on div "Project Stats Sales Summary Available Stock Total Supply Median Price/Size PROJ…" at bounding box center [885, 388] width 1103 height 559
click at [744, 627] on div "-" at bounding box center [811, 647] width 135 height 40
drag, startPoint x: 560, startPoint y: 198, endPoint x: 842, endPoint y: 782, distance: 648.5
click at [842, 743] on html "Key Insights Product Trends Project Positioning Project Breakdown PROJECT BREAK…" at bounding box center [784, 372] width 1568 height 744
click at [816, 707] on div "PROJECT BREAKDOWN Custom Report Save Load Report Projects ( 0 ) [DATE] 2025 < >…" at bounding box center [885, 372] width 1144 height 744
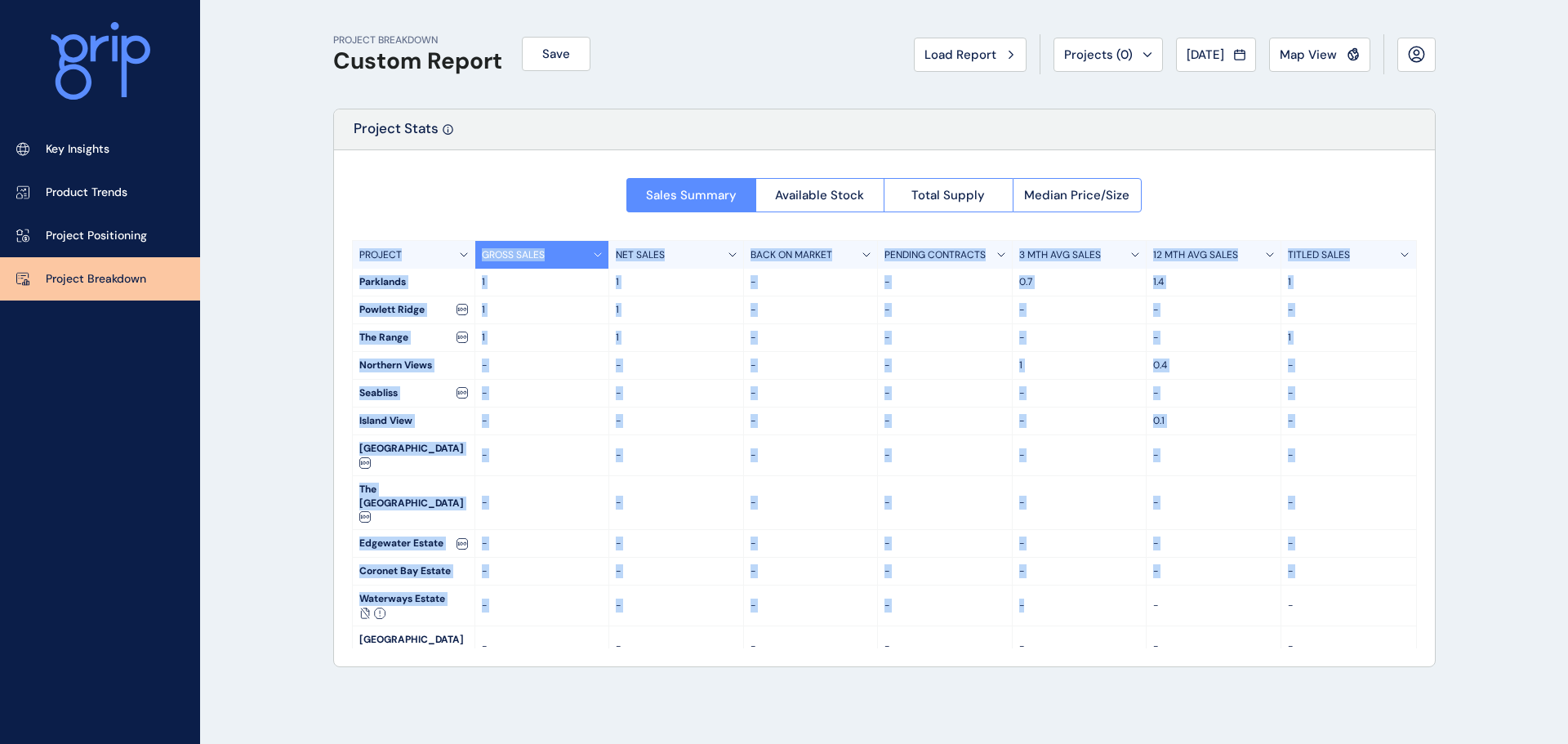
drag, startPoint x: 925, startPoint y: 147, endPoint x: 1116, endPoint y: 581, distance: 474.2
click at [1116, 581] on div "Project Stats Sales Summary Available Stock Total Supply Median Price/Size PROJ…" at bounding box center [885, 388] width 1103 height 559
click at [1116, 586] on div "-" at bounding box center [1081, 605] width 135 height 40
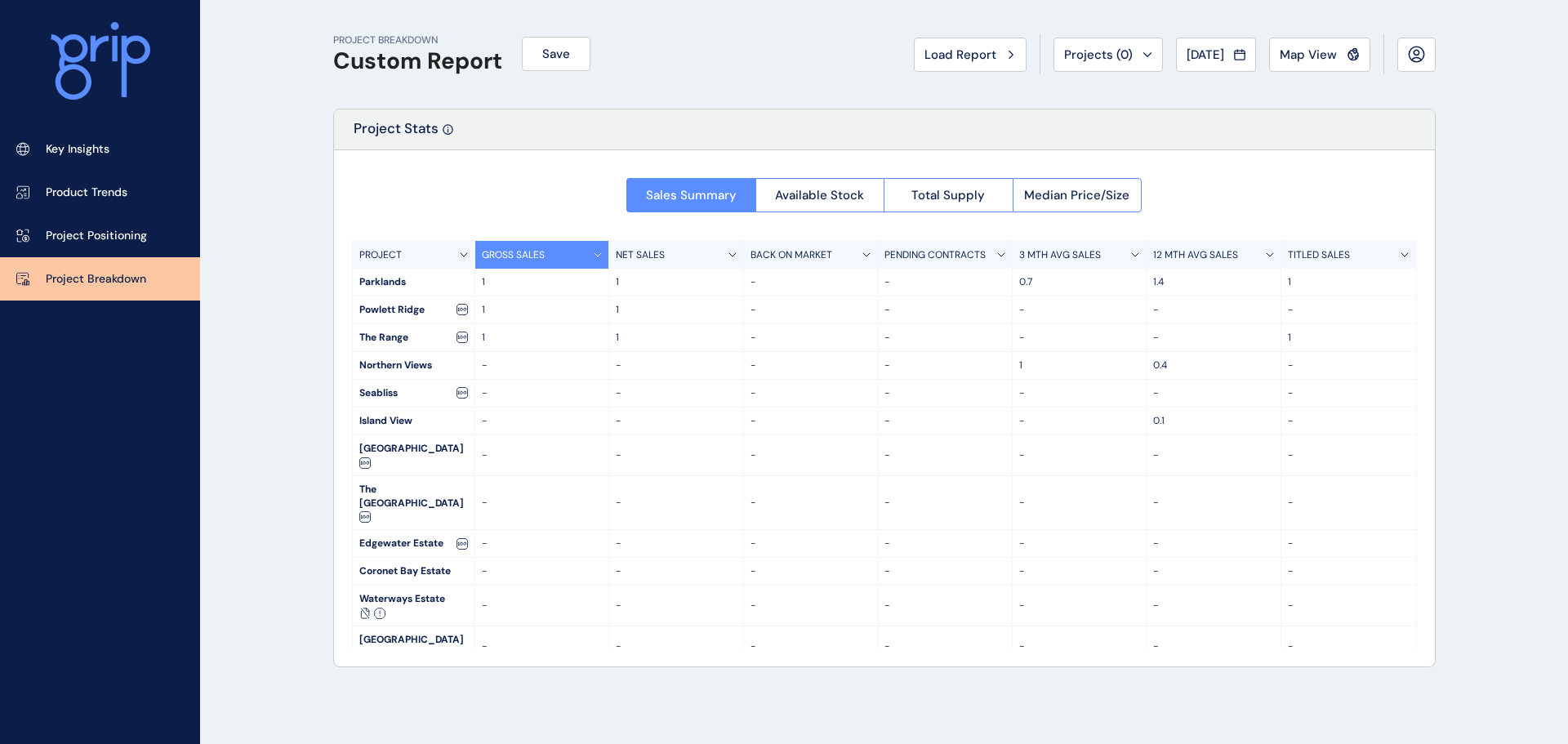
click at [465, 138] on div "Project Stats" at bounding box center [885, 130] width 1101 height 41
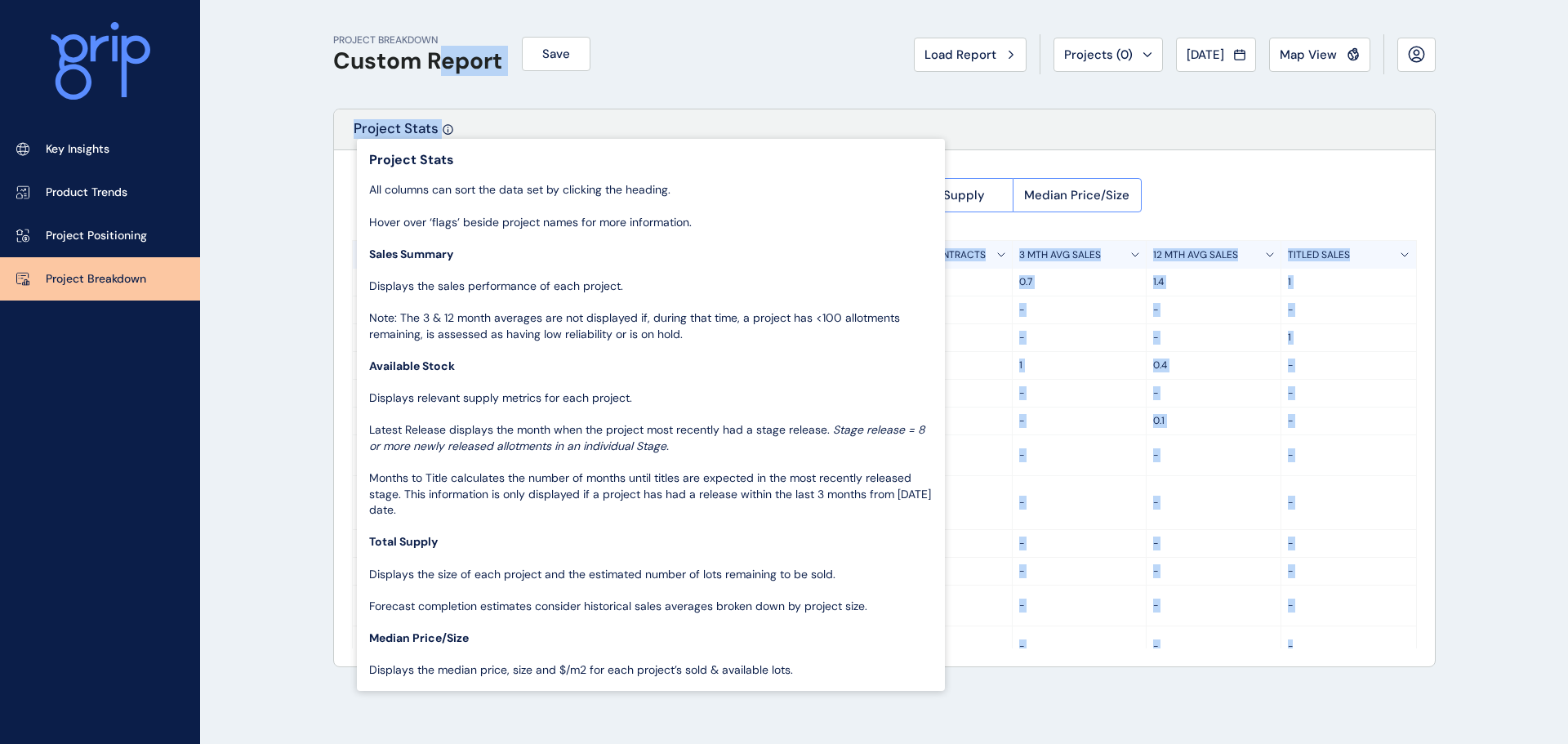
drag, startPoint x: 442, startPoint y: 92, endPoint x: 522, endPoint y: 529, distance: 444.3
click at [522, 529] on body "Key Insights Product Trends Project Positioning Project Breakdown PROJECT BREAK…" at bounding box center [784, 372] width 1568 height 744
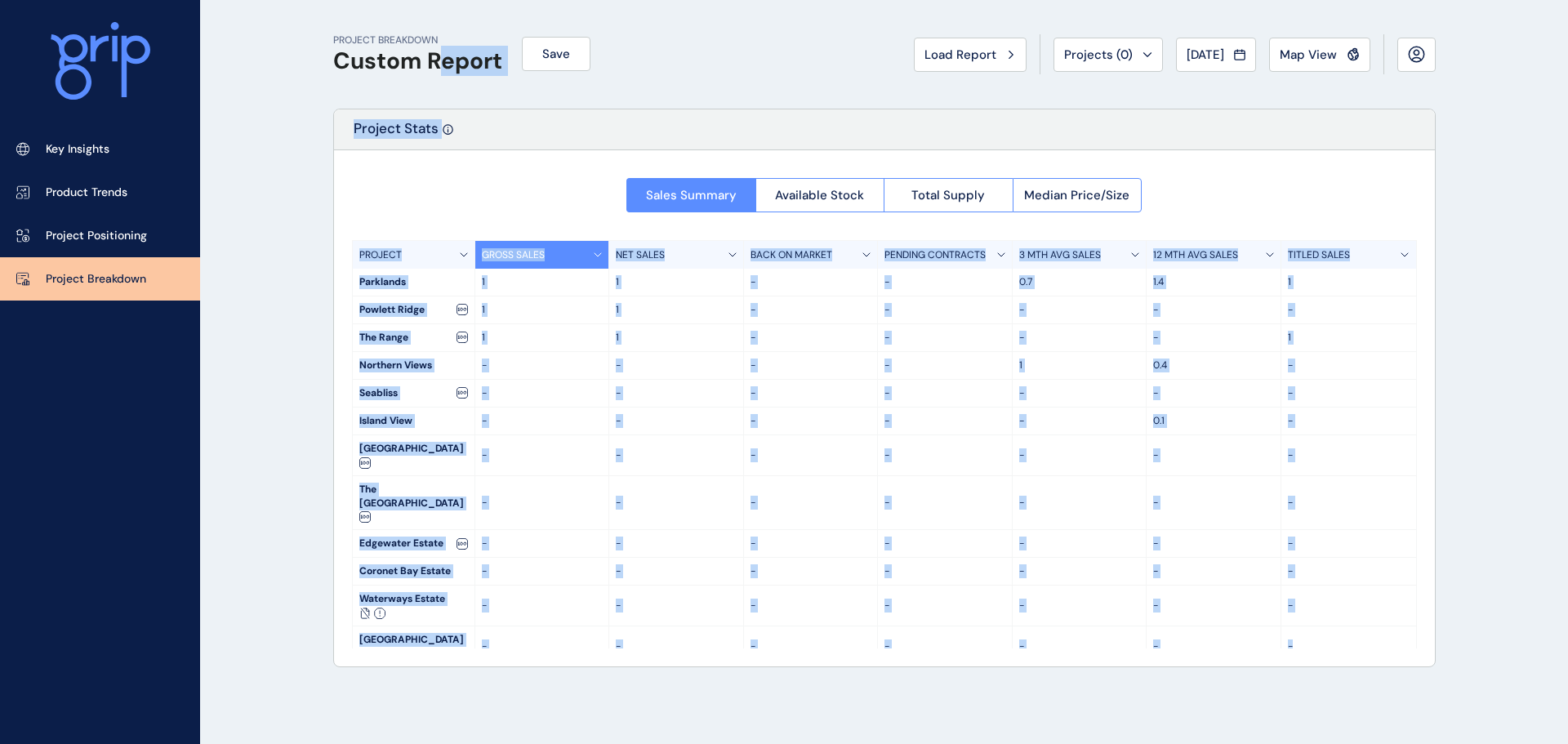
click at [385, 417] on div "Island View" at bounding box center [414, 422] width 121 height 27
click at [360, 352] on div "Northern Views" at bounding box center [414, 366] width 121 height 27
drag, startPoint x: 619, startPoint y: 565, endPoint x: 712, endPoint y: 694, distance: 159.0
click at [709, 694] on div "PROJECT BREAKDOWN Custom Report Save Load Report Projects ( 0 ) [DATE] 2025 < >…" at bounding box center [885, 372] width 1144 height 744
click at [715, 694] on div "PROJECT BREAKDOWN Custom Report Save Load Report Projects ( 0 ) [DATE] 2025 < >…" at bounding box center [885, 372] width 1144 height 744
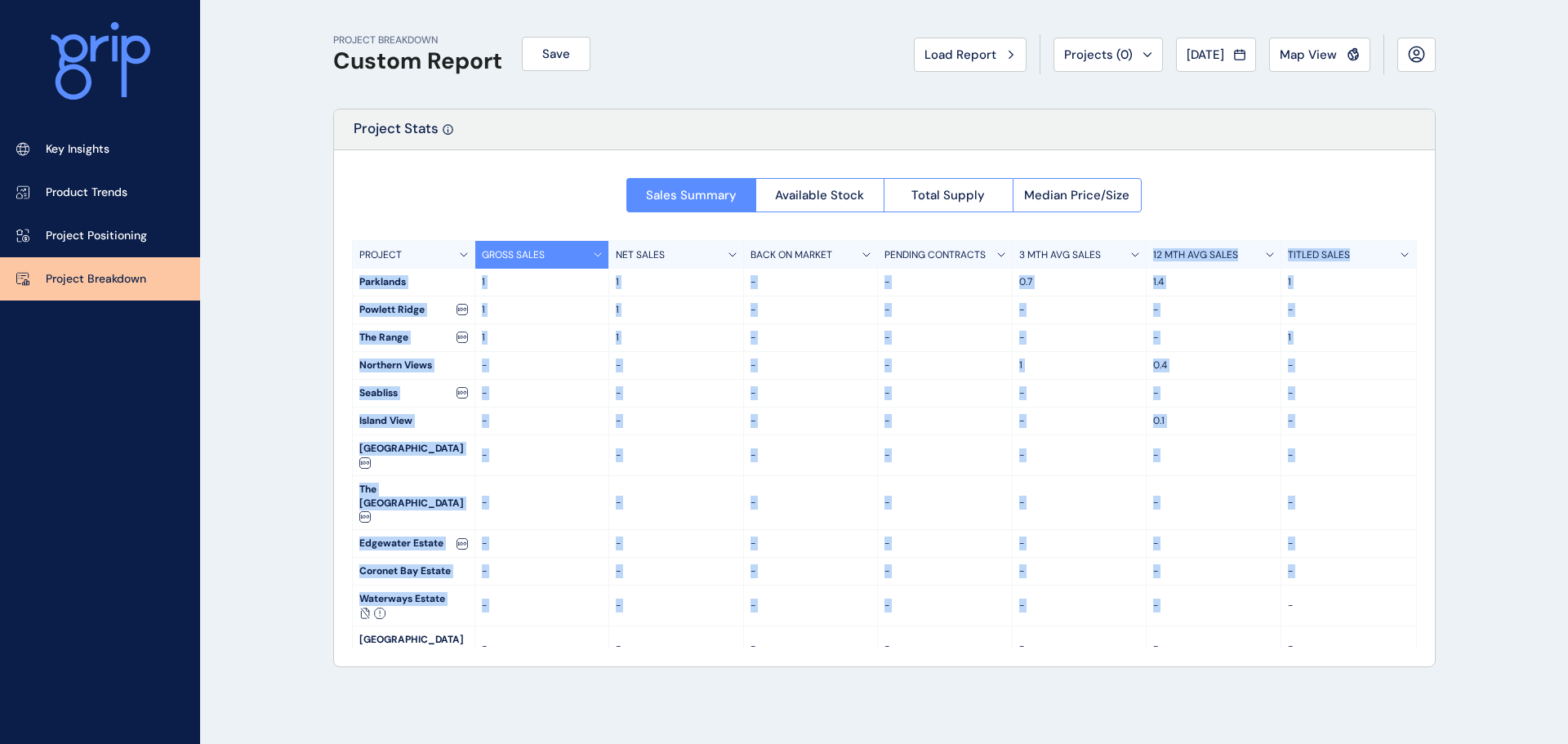
click at [1296, 567] on div "Sales Summary Available Stock Total Supply Median Price/Size PROJECT GROSS SALE…" at bounding box center [885, 409] width 1101 height 517
click at [1296, 599] on p "-" at bounding box center [1349, 605] width 121 height 14
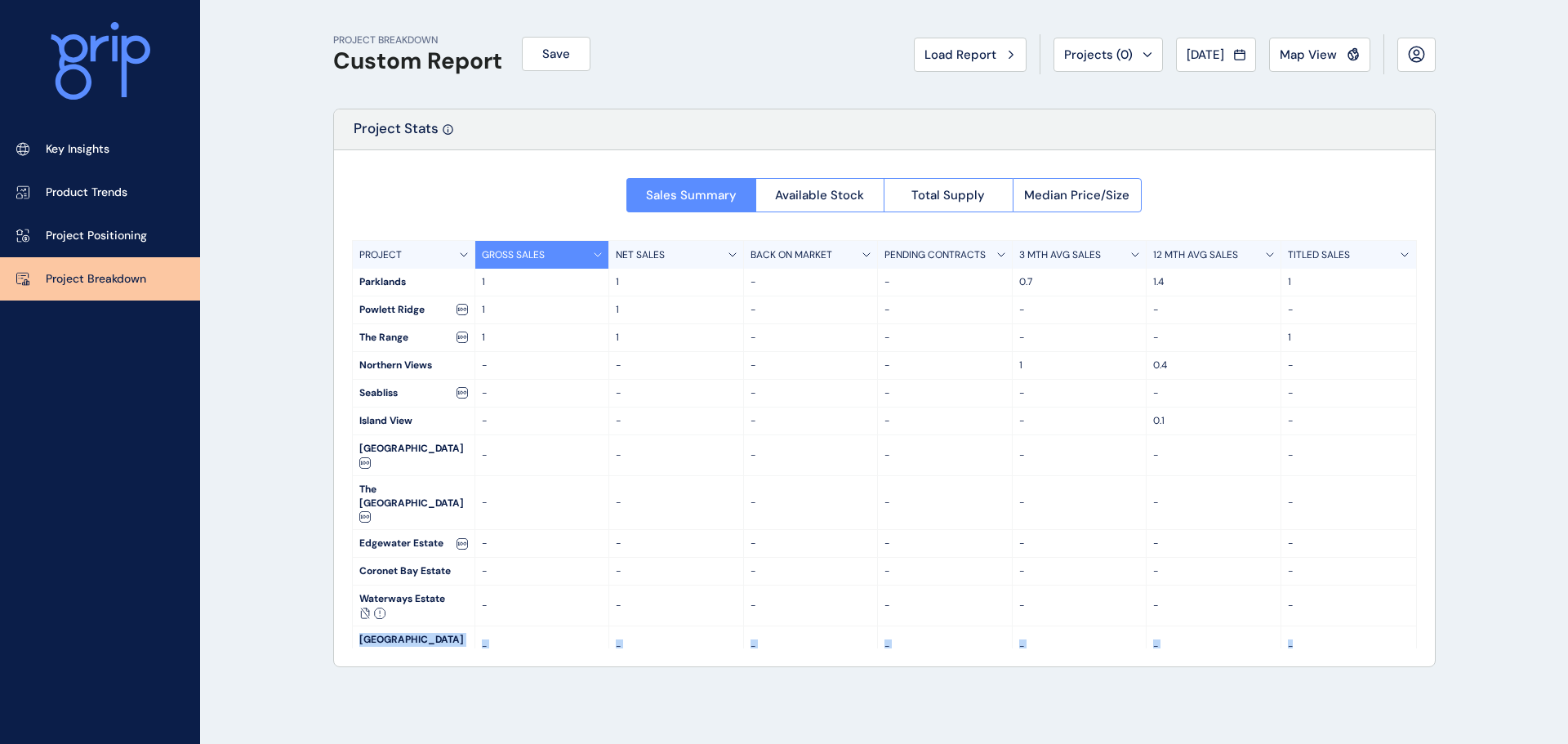
drag, startPoint x: 1391, startPoint y: 722, endPoint x: 1402, endPoint y: 729, distance: 13.0
click at [1402, 729] on div "PROJECT BREAKDOWN Custom Report Save Load Report Projects ( 0 ) [DATE] 2025 < >…" at bounding box center [885, 372] width 1144 height 744
drag, startPoint x: 964, startPoint y: 428, endPoint x: 879, endPoint y: 151, distance: 289.7
click at [963, 426] on p "-" at bounding box center [945, 421] width 121 height 14
drag, startPoint x: 1139, startPoint y: 782, endPoint x: 1148, endPoint y: 782, distance: 9.0
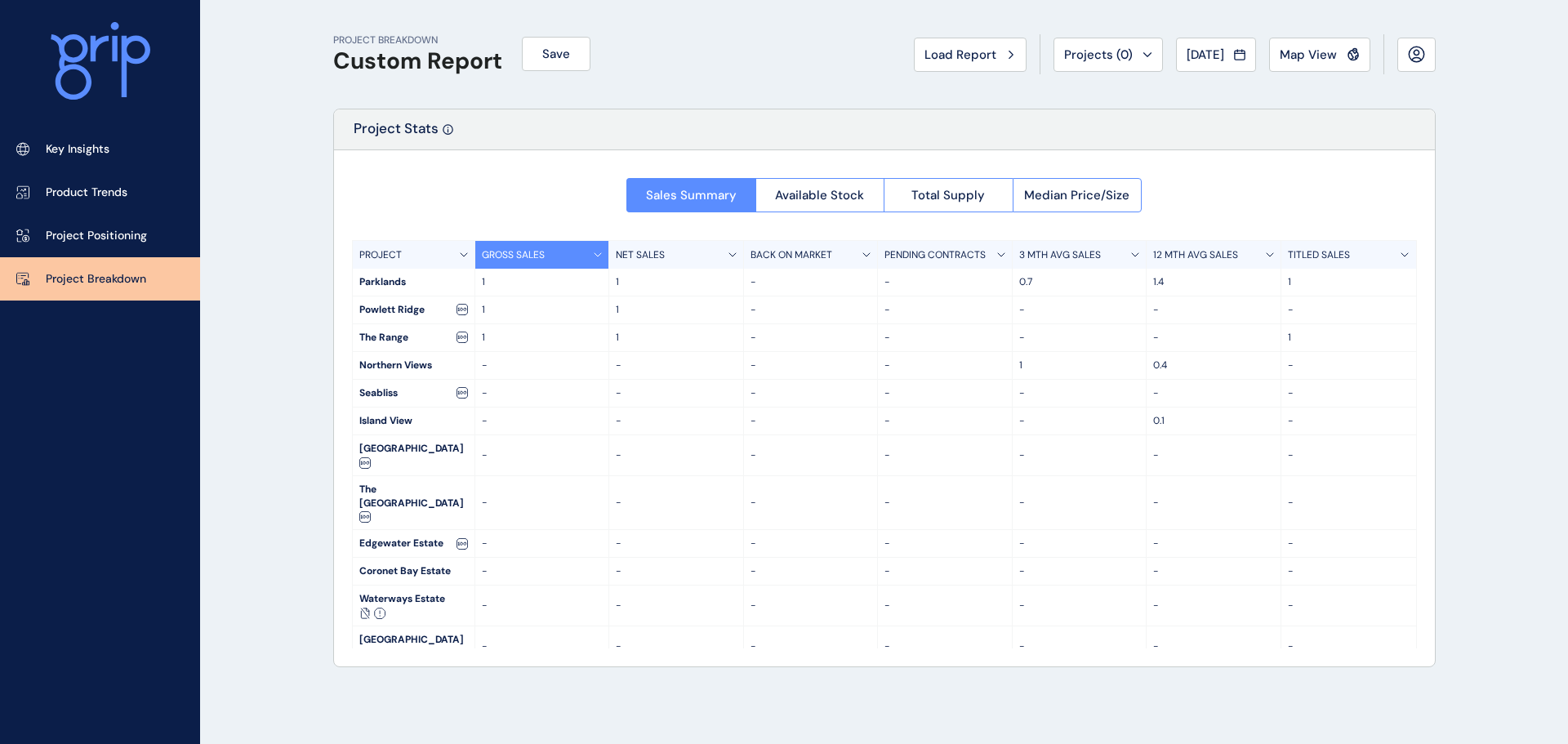
click at [1148, 743] on html "Key Insights Product Trends Project Positioning Project Breakdown PROJECT BREAK…" at bounding box center [784, 372] width 1568 height 744
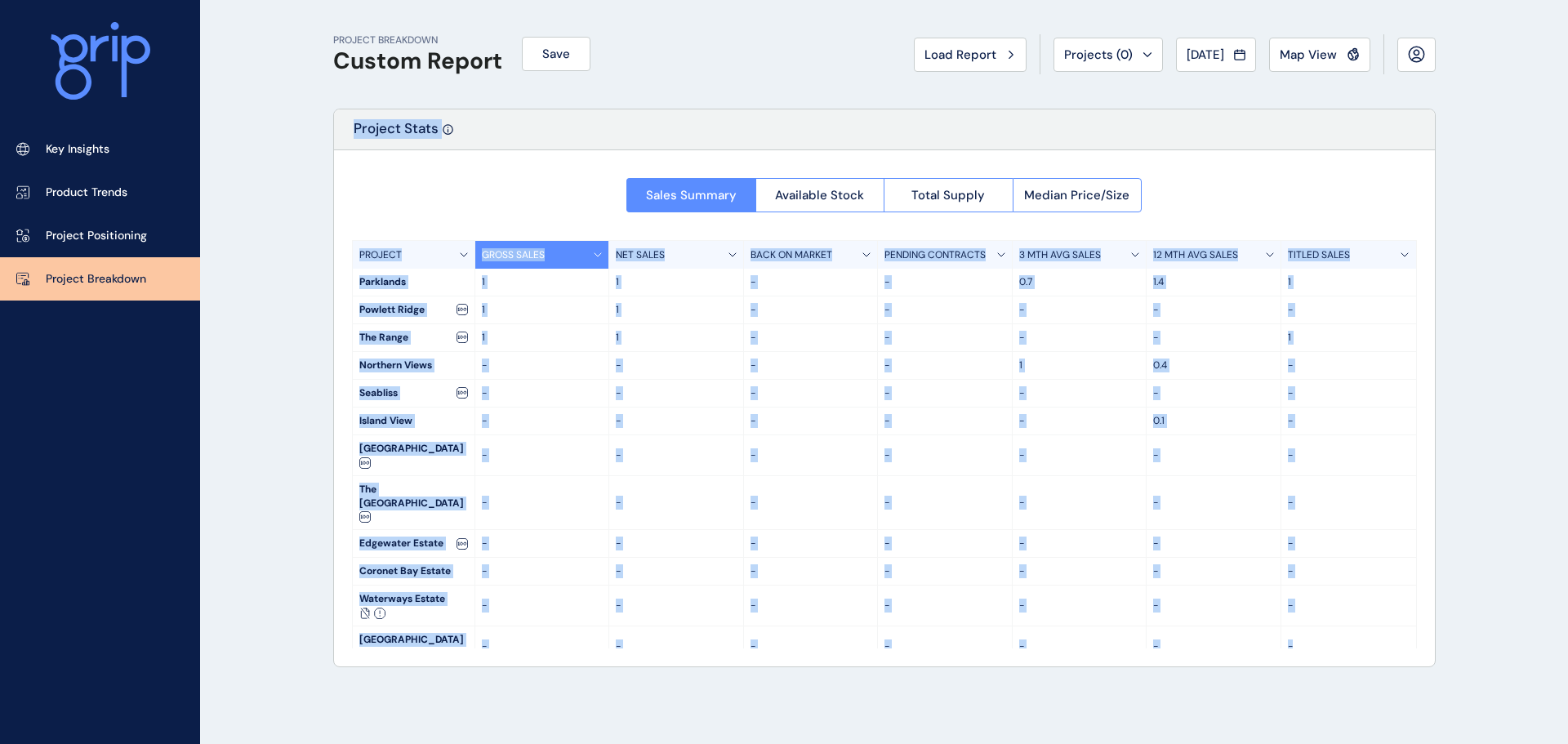
drag, startPoint x: 1048, startPoint y: 133, endPoint x: 1465, endPoint y: 636, distance: 653.4
click at [1486, 682] on div "PROJECT BREAKDOWN Custom Report Save Load Report Projects ( 0 ) [DATE] 2025 < >…" at bounding box center [784, 372] width 1568 height 744
click at [1447, 611] on div "PROJECT BREAKDOWN Custom Report Save Load Report Projects ( 0 ) [DATE] 2025 < >…" at bounding box center [885, 372] width 1144 height 744
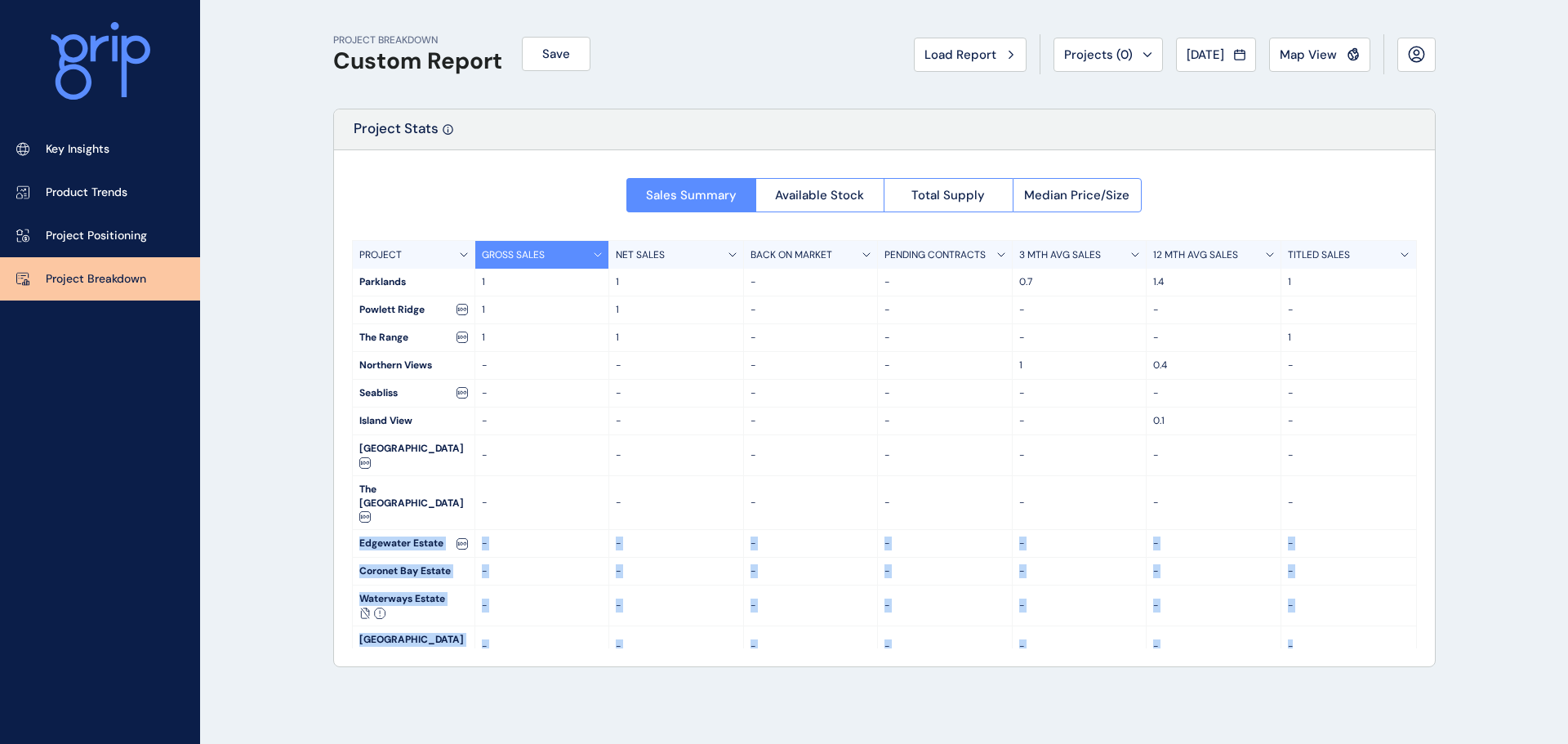
drag, startPoint x: 1351, startPoint y: 481, endPoint x: 1376, endPoint y: 661, distance: 181.7
click at [1376, 661] on div "PROJECT BREAKDOWN Custom Report Save Load Report Projects ( 0 ) [DATE] 2025 < >…" at bounding box center [885, 372] width 1144 height 744
click at [1371, 652] on div "PROJECT BREAKDOWN Custom Report Save Load Report Projects ( 0 ) [DATE] 2025 < >…" at bounding box center [885, 372] width 1144 height 744
drag, startPoint x: 1323, startPoint y: 550, endPoint x: 1324, endPoint y: 687, distance: 137.0
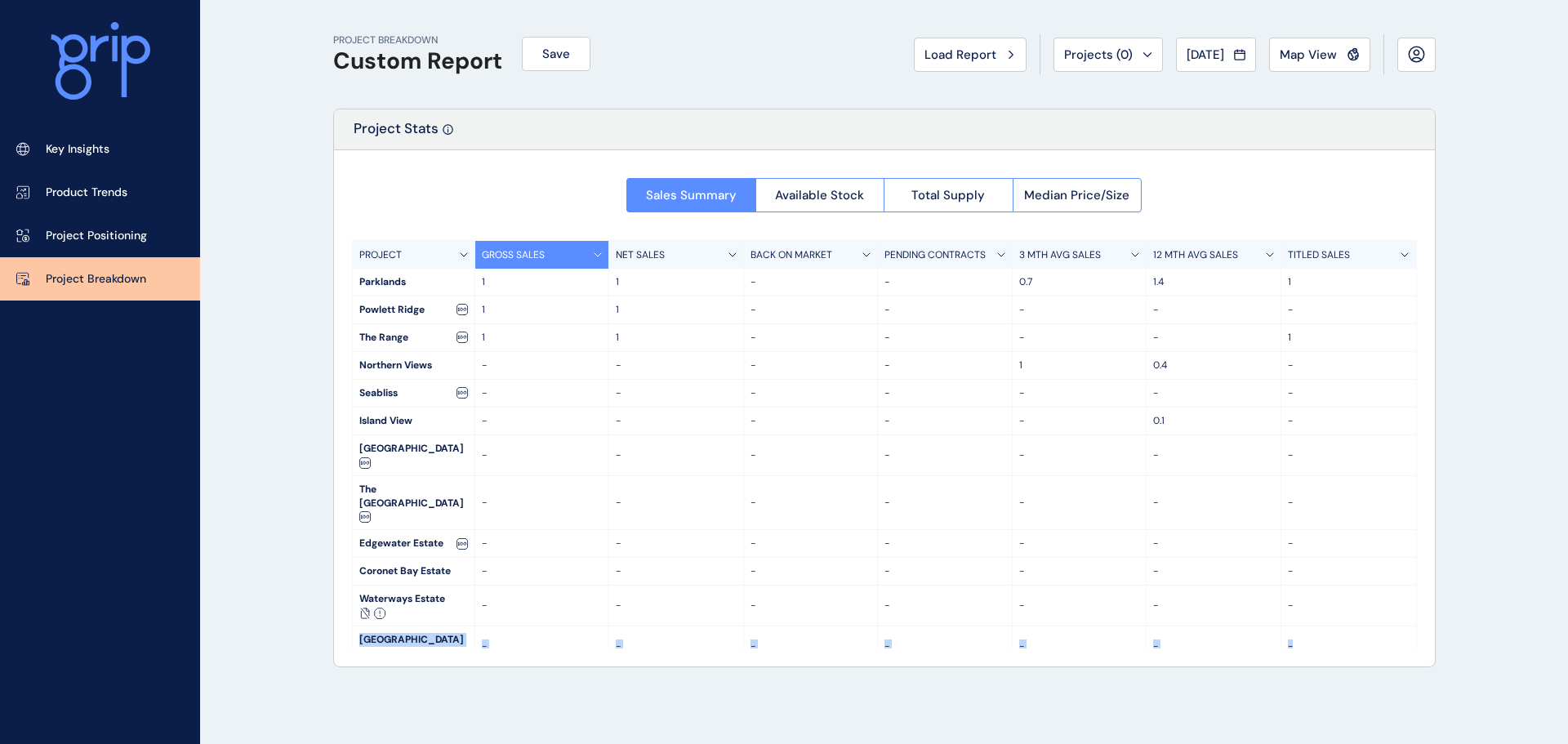
click at [1329, 689] on div "PROJECT BREAKDOWN Custom Report Save Load Report Projects ( 0 ) [DATE] 2025 < >…" at bounding box center [885, 372] width 1144 height 744
click at [1317, 676] on div "PROJECT BREAKDOWN Custom Report Save Load Report Projects ( 0 ) [DATE] 2025 < >…" at bounding box center [885, 372] width 1144 height 744
drag, startPoint x: 974, startPoint y: 254, endPoint x: 955, endPoint y: 176, distance: 80.3
click at [977, 239] on div "Sales Summary Available Stock Total Supply Median Price/Size PROJECT GROSS SALE…" at bounding box center [885, 409] width 1101 height 517
click at [934, 159] on div "Sales Summary Available Stock Total Supply Median Price/Size PROJECT GROSS SALE…" at bounding box center [885, 409] width 1101 height 517
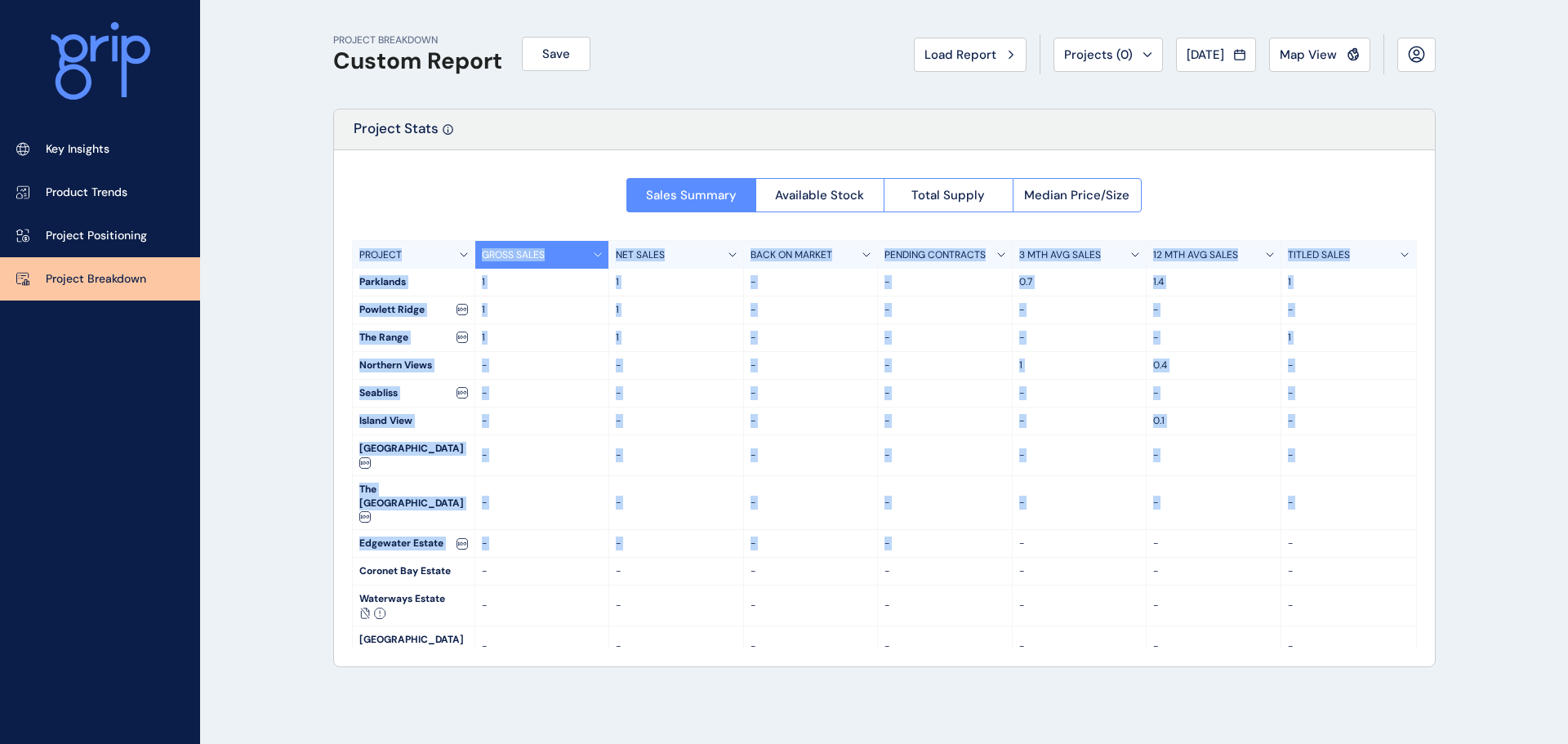
drag, startPoint x: 935, startPoint y: 166, endPoint x: 930, endPoint y: 504, distance: 338.0
click at [930, 504] on div "Sales Summary Available Stock Total Supply Median Price/Size PROJECT GROSS SALE…" at bounding box center [885, 409] width 1101 height 517
click at [929, 537] on p "-" at bounding box center [945, 544] width 121 height 14
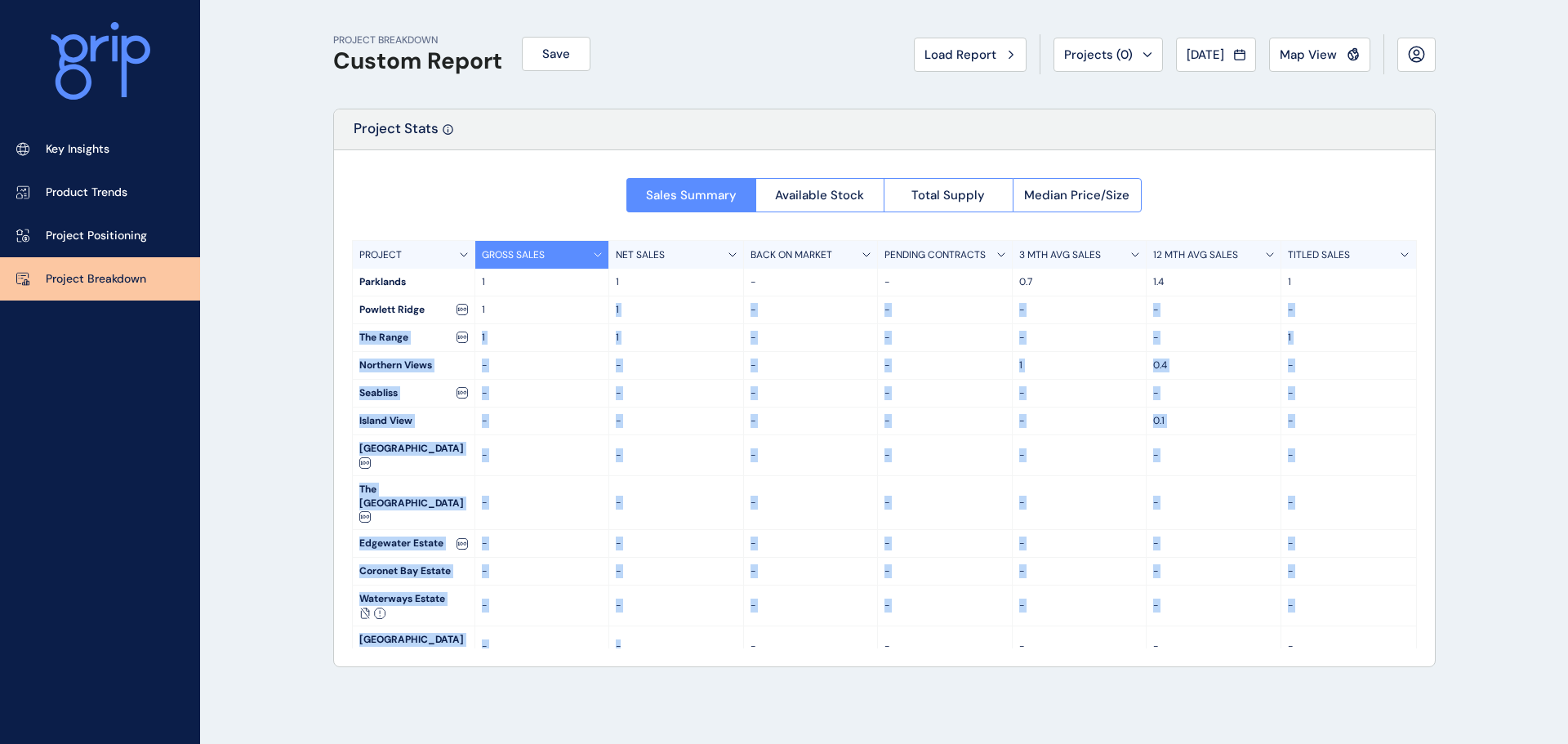
drag, startPoint x: 499, startPoint y: 311, endPoint x: 748, endPoint y: 640, distance: 412.6
click at [748, 641] on div "PROJECT BREAKDOWN Custom Report Save Load Report Projects ( 0 ) [DATE] 2025 < >…" at bounding box center [885, 372] width 1144 height 744
click at [745, 630] on div "Sales Summary Available Stock Total Supply Median Price/Size PROJECT GROSS SALE…" at bounding box center [885, 409] width 1101 height 517
drag, startPoint x: 438, startPoint y: 391, endPoint x: 569, endPoint y: 695, distance: 331.0
click at [581, 711] on div "PROJECT BREAKDOWN Custom Report Save Load Report Projects ( 0 ) [DATE] 2025 < >…" at bounding box center [885, 372] width 1144 height 744
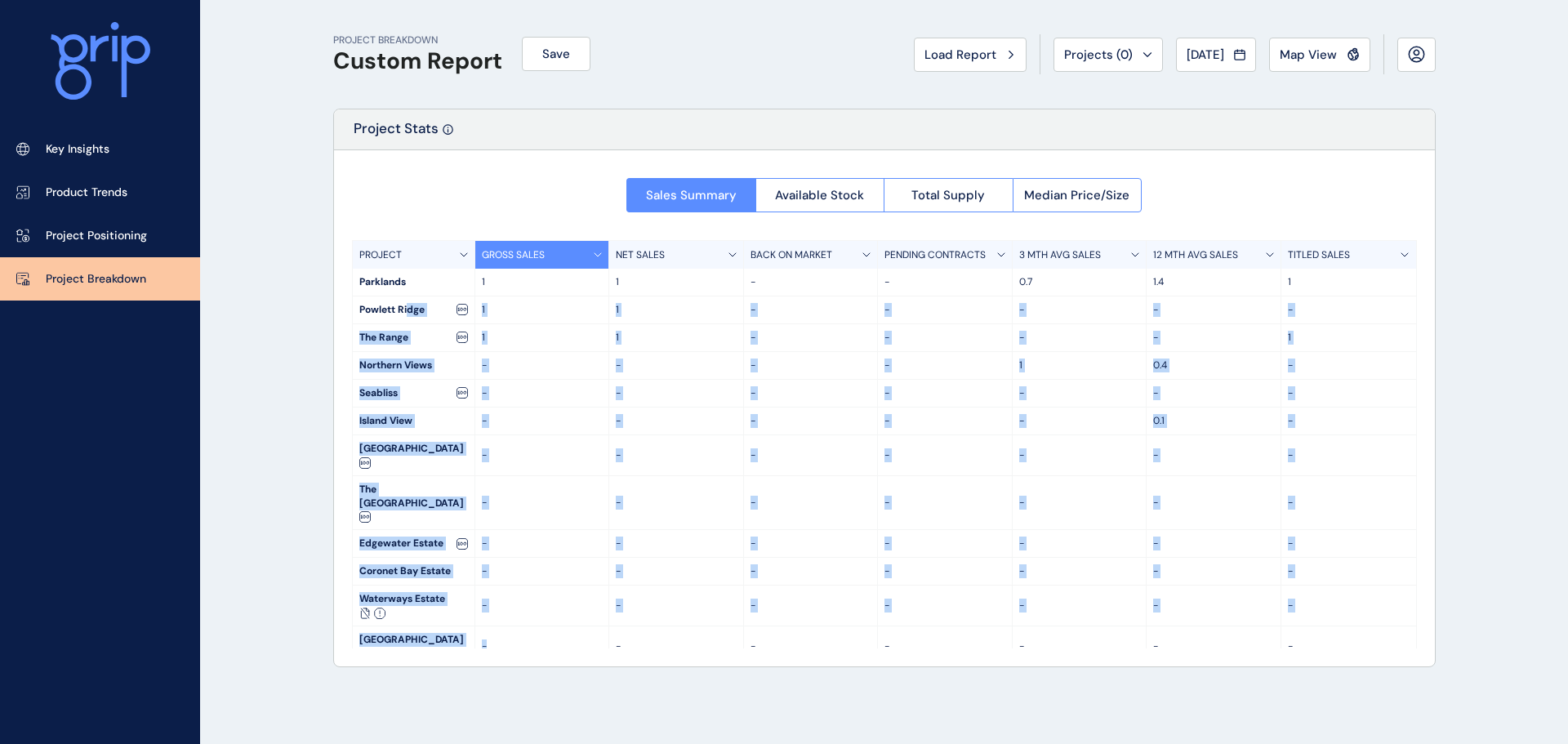
click at [564, 688] on div "PROJECT BREAKDOWN Custom Report Save Load Report Projects ( 0 ) [DATE] 2025 < >…" at bounding box center [885, 372] width 1144 height 744
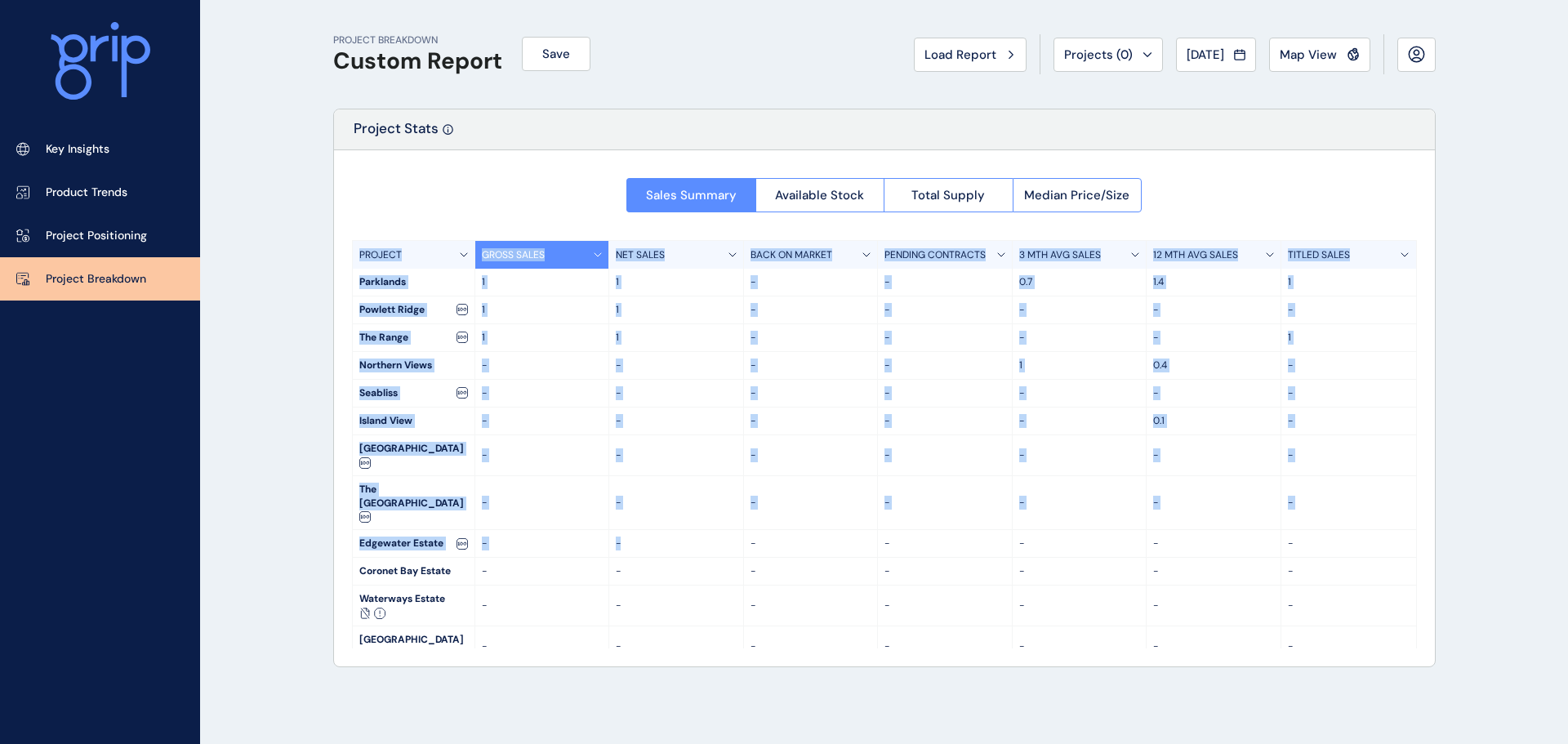
drag, startPoint x: 400, startPoint y: 290, endPoint x: 648, endPoint y: 500, distance: 325.0
click at [648, 500] on div "Sales Summary Available Stock Total Supply Median Price/Size PROJECT GROSS SALE…" at bounding box center [885, 409] width 1101 height 517
click at [648, 537] on p "-" at bounding box center [675, 544] width 121 height 14
drag, startPoint x: 453, startPoint y: 184, endPoint x: 797, endPoint y: 521, distance: 481.6
click at [799, 523] on div "Sales Summary Available Stock Total Supply Median Price/Size PROJECT GROSS SALE…" at bounding box center [885, 409] width 1101 height 517
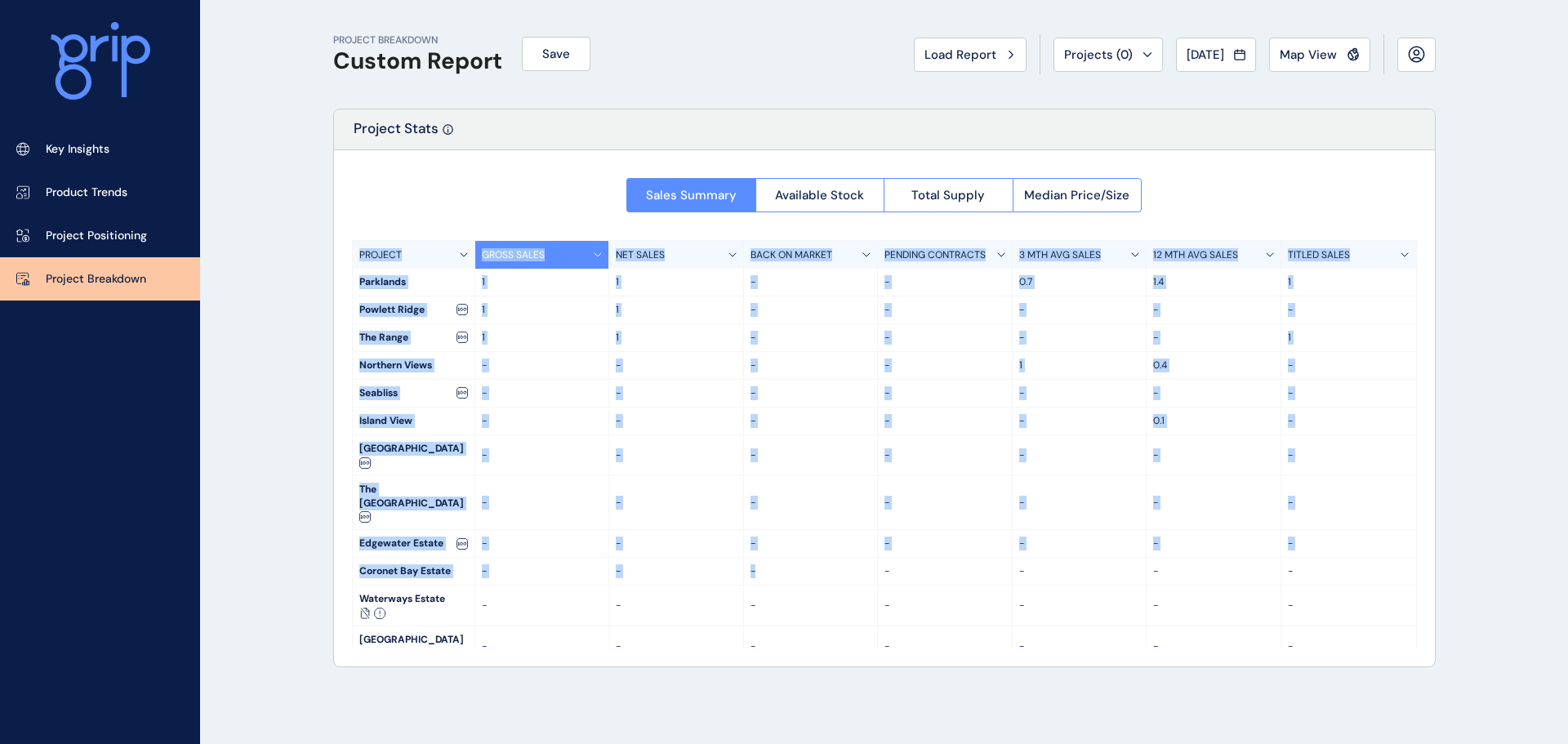
click at [797, 558] on div "-" at bounding box center [811, 572] width 135 height 27
drag, startPoint x: 439, startPoint y: 136, endPoint x: 1145, endPoint y: 554, distance: 820.5
click at [1147, 557] on div "Project Stats Sales Summary Available Stock Total Supply Median Price/Size PROJ…" at bounding box center [885, 388] width 1103 height 559
click at [1145, 586] on div "-" at bounding box center [1081, 605] width 135 height 40
drag, startPoint x: 1205, startPoint y: 190, endPoint x: 1458, endPoint y: 602, distance: 483.5
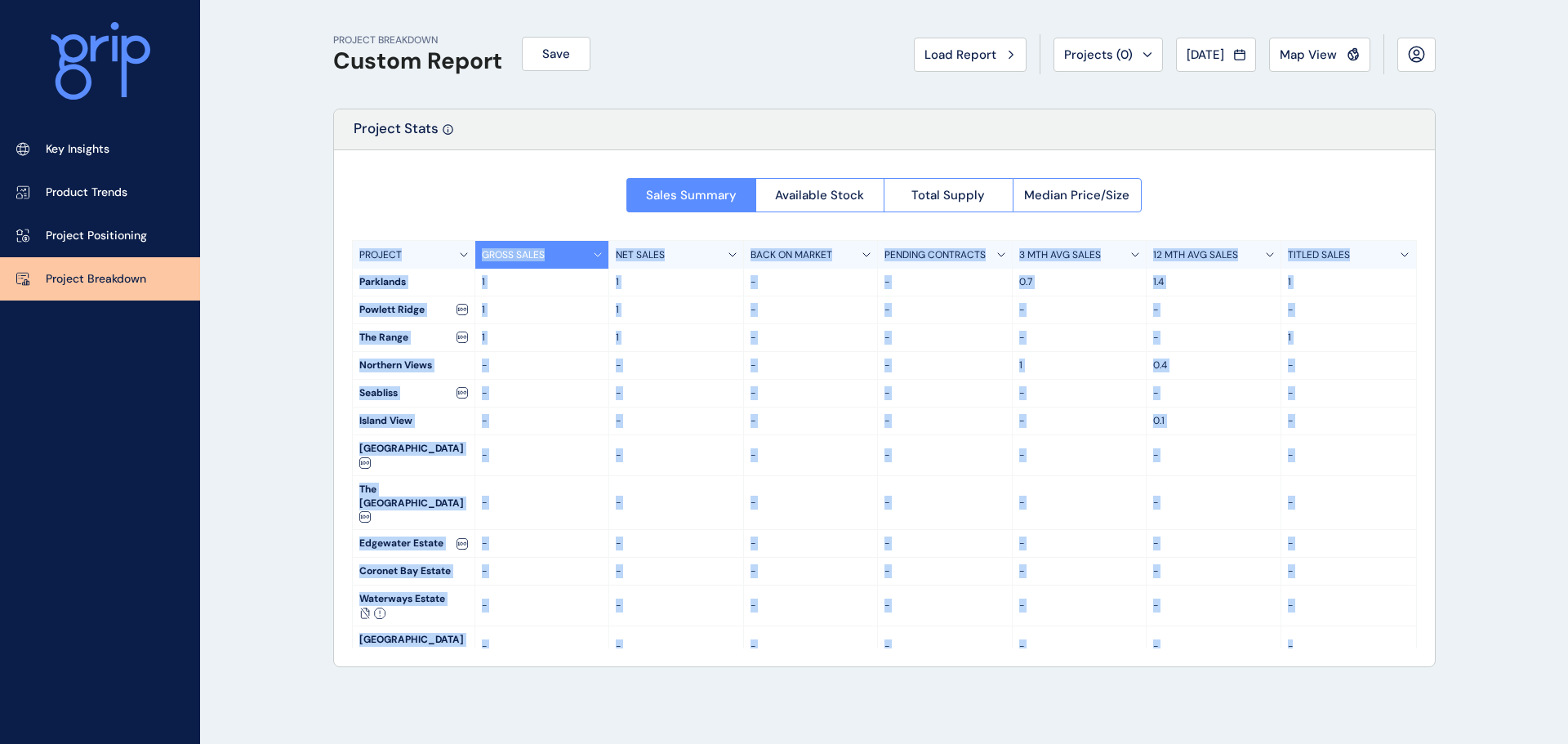
click at [1458, 602] on div "PROJECT BREAKDOWN Custom Report Save Load Report Projects ( 0 ) [DATE] 2025 < >…" at bounding box center [784, 372] width 1568 height 744
drag, startPoint x: 1401, startPoint y: 422, endPoint x: 1422, endPoint y: 566, distance: 145.5
click at [1422, 566] on div "Project Stats Sales Summary Available Stock Total Supply Median Price/Size PROJ…" at bounding box center [885, 388] width 1103 height 559
click at [1418, 565] on div "Sales Summary Available Stock Total Supply Median Price/Size PROJECT GROSS SALE…" at bounding box center [885, 409] width 1101 height 517
